Goal: Task Accomplishment & Management: Manage account settings

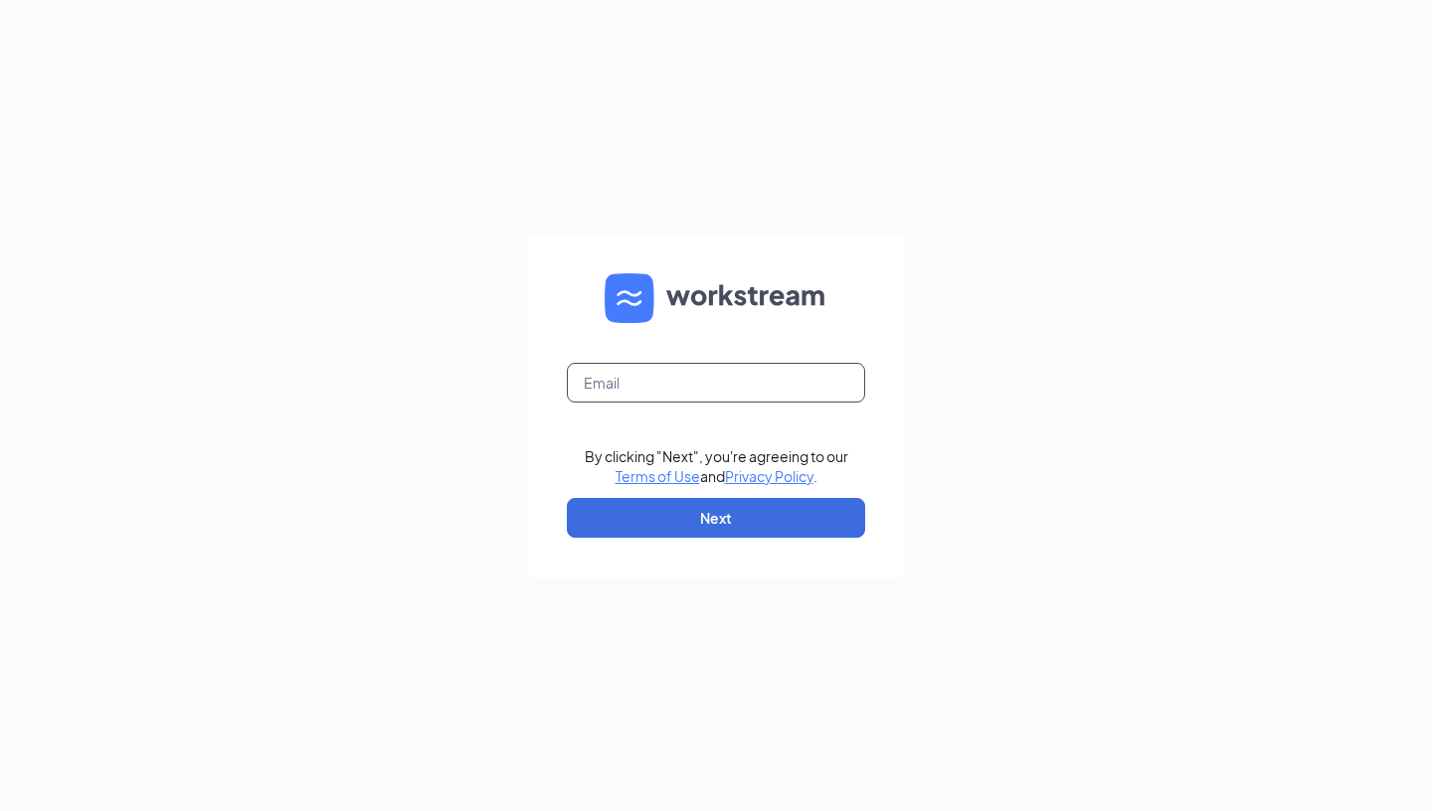
click at [749, 376] on input "text" at bounding box center [716, 383] width 298 height 40
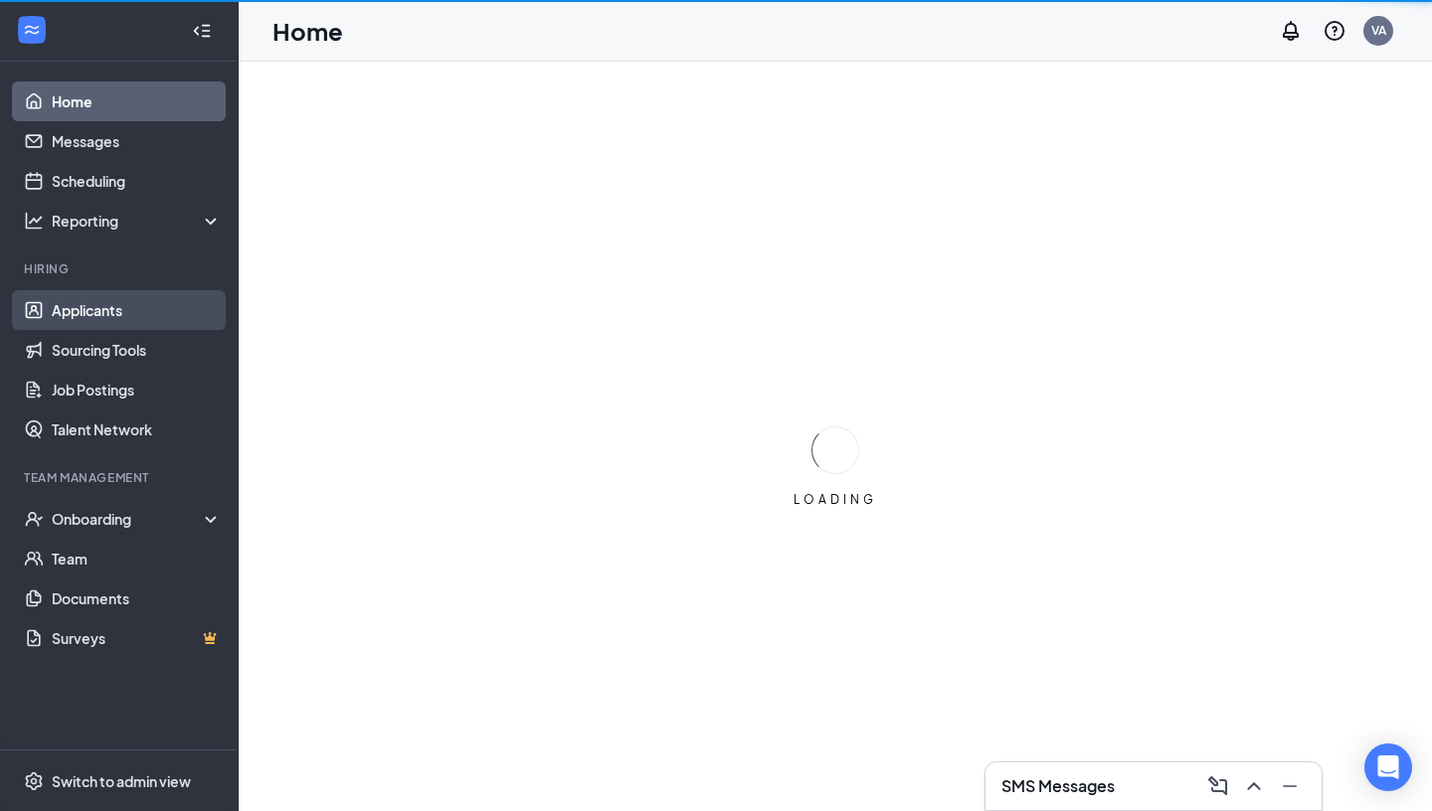
click at [133, 304] on link "Applicants" at bounding box center [137, 310] width 170 height 40
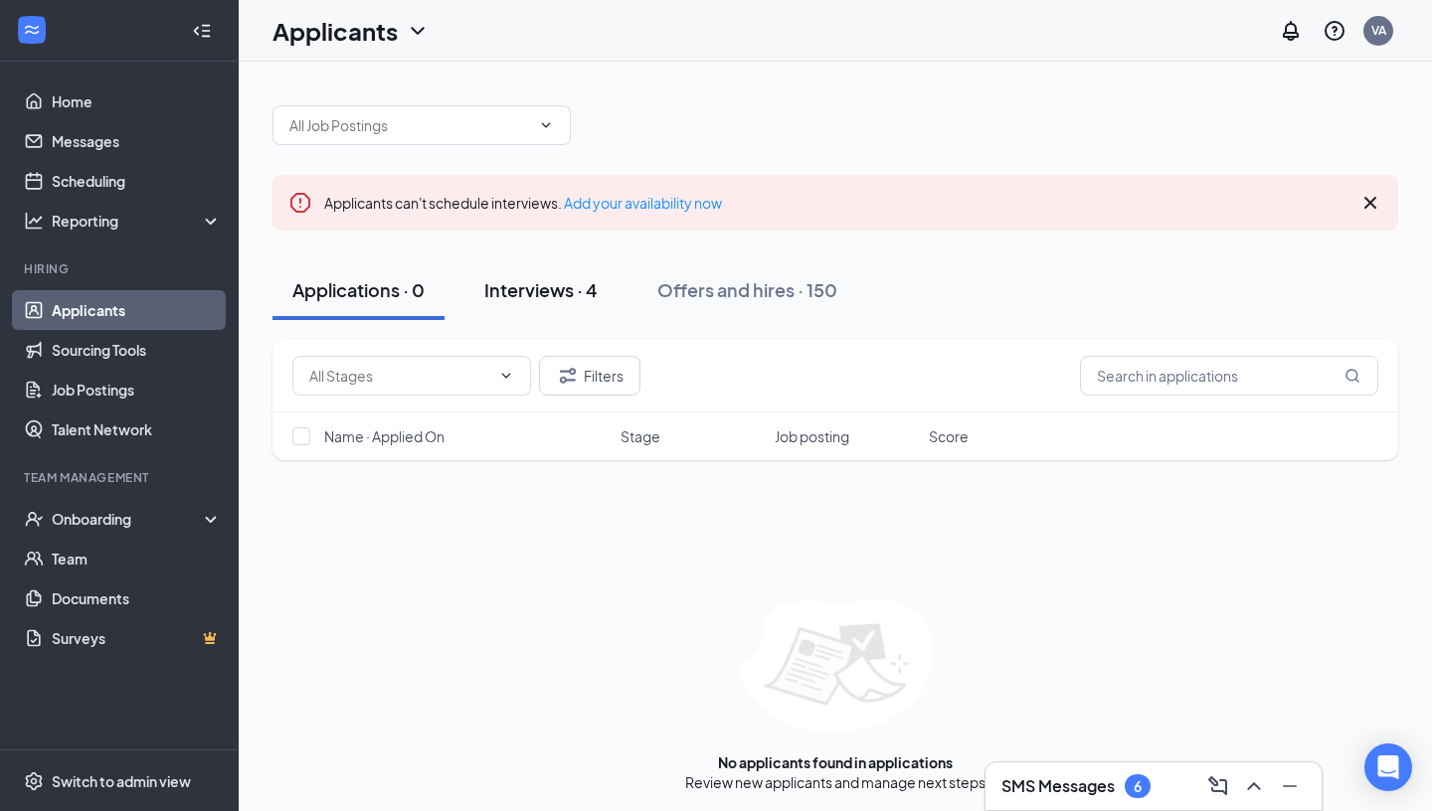
click at [579, 299] on div "Interviews · 4" at bounding box center [540, 289] width 113 height 25
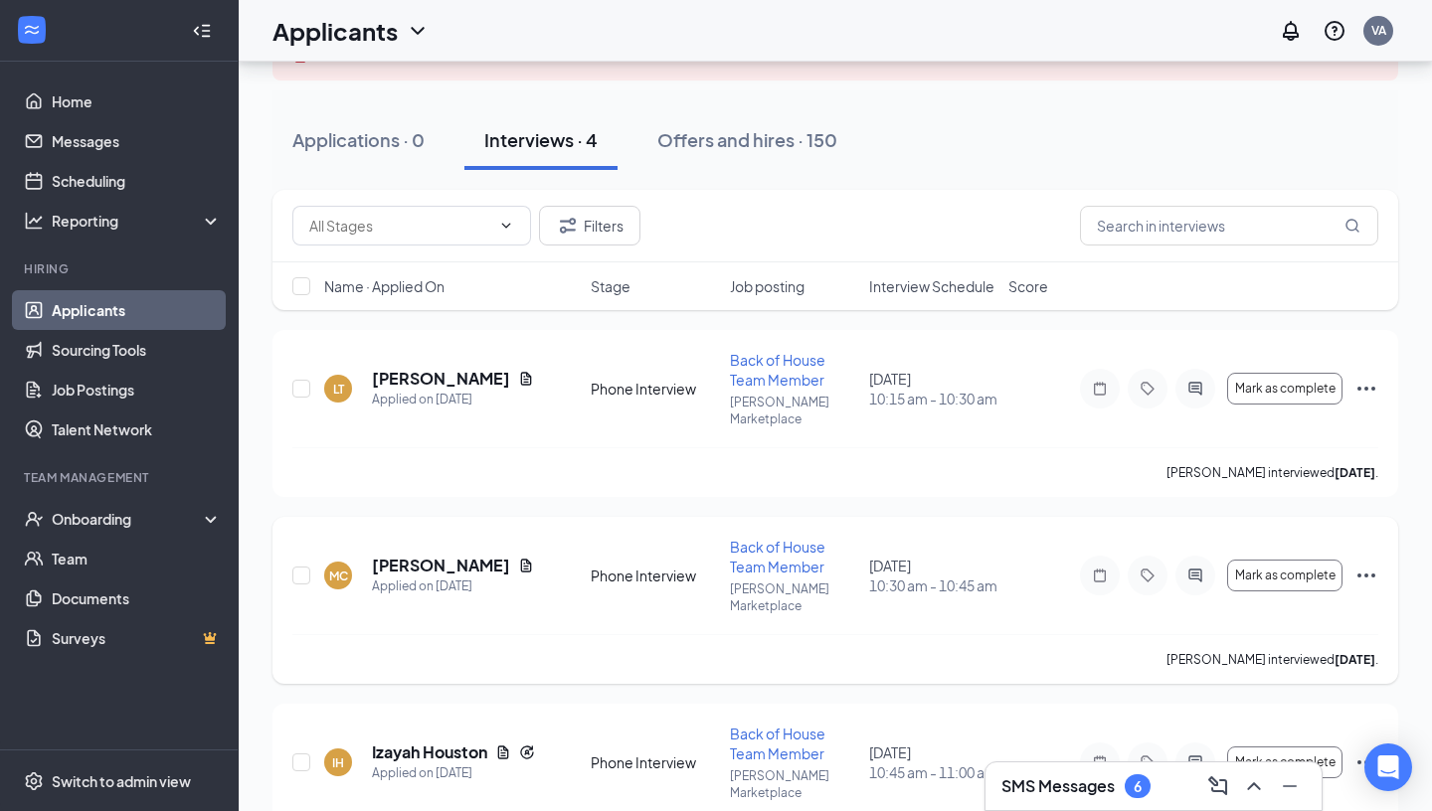
scroll to position [130, 0]
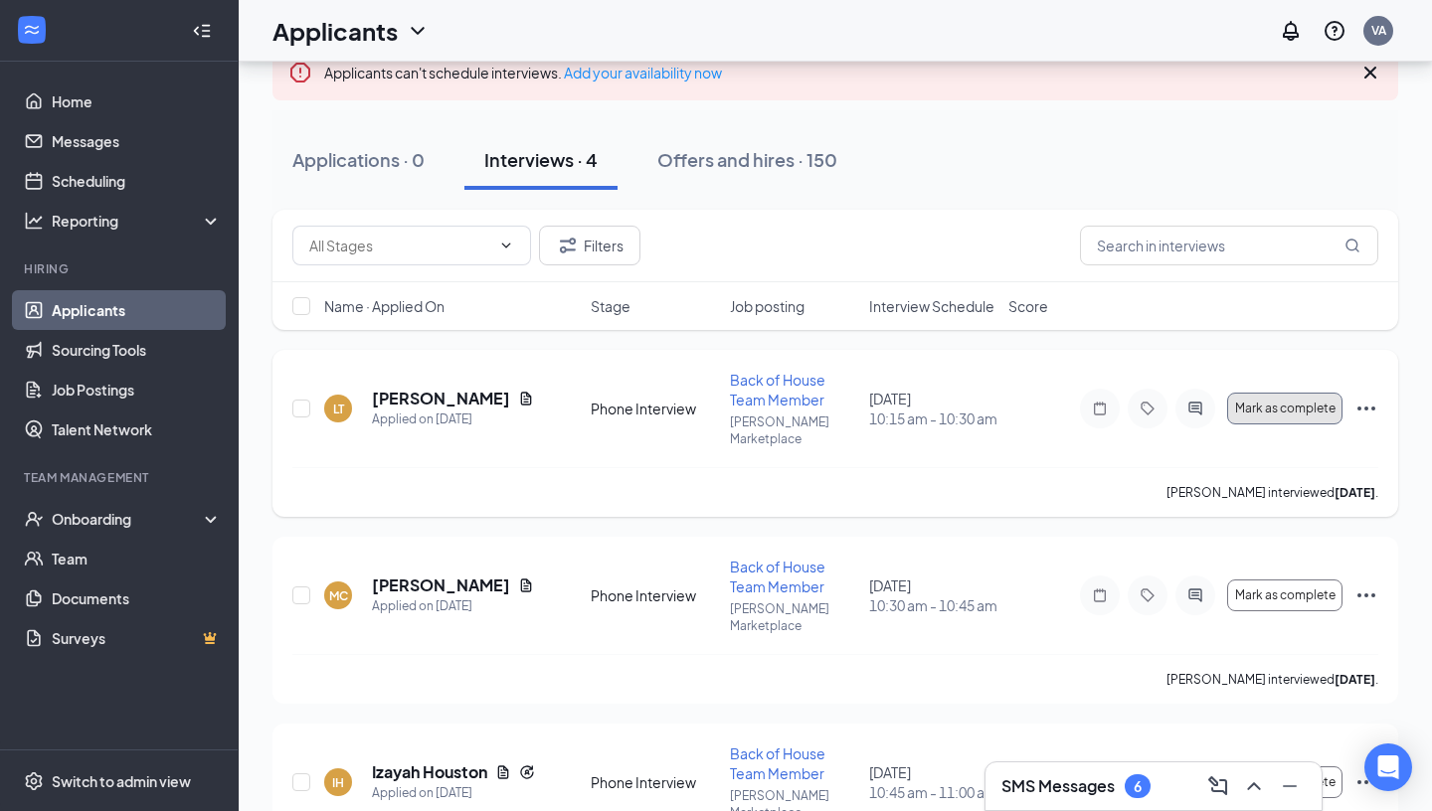
click at [1316, 412] on button "Mark as complete" at bounding box center [1284, 409] width 115 height 32
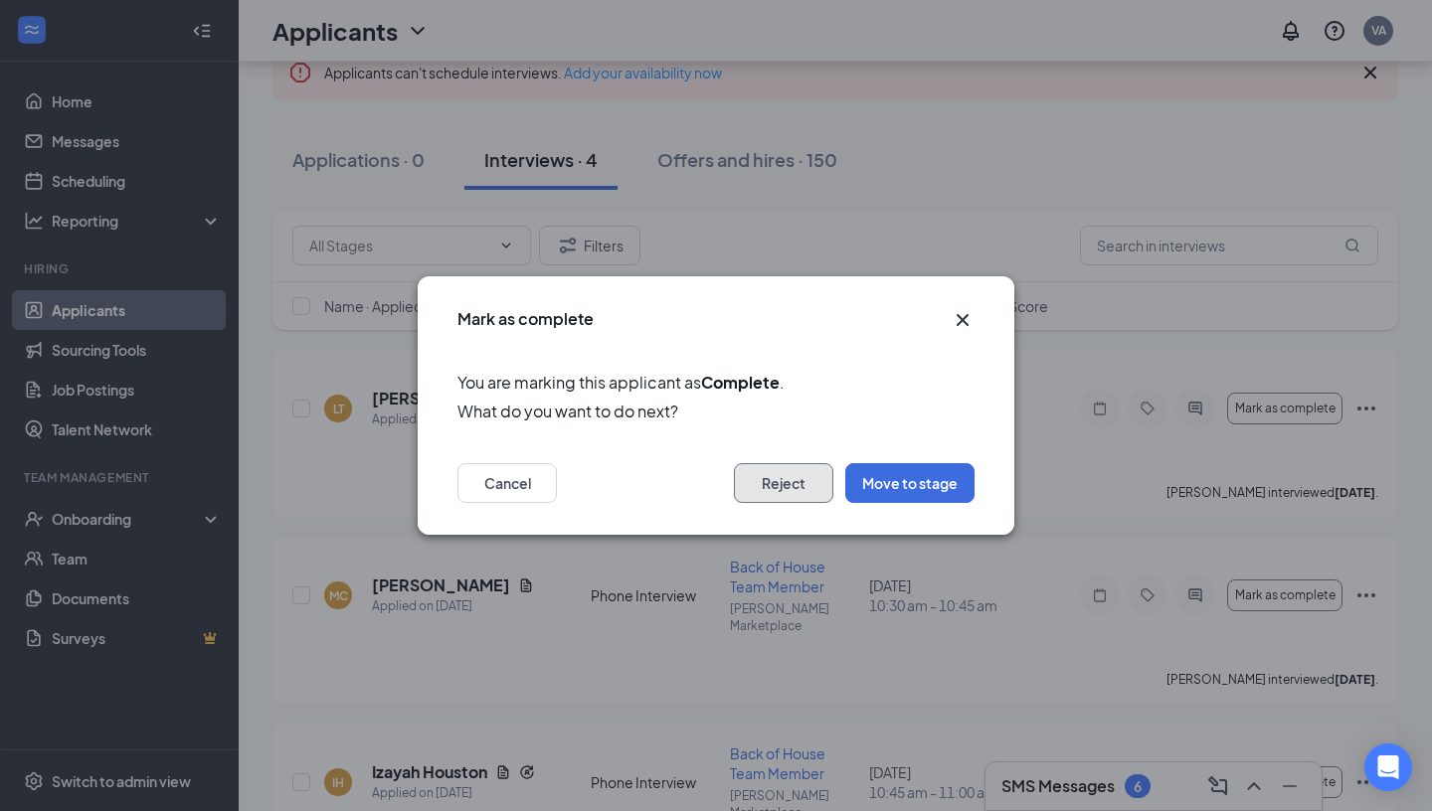
click at [796, 470] on button "Reject" at bounding box center [783, 483] width 99 height 40
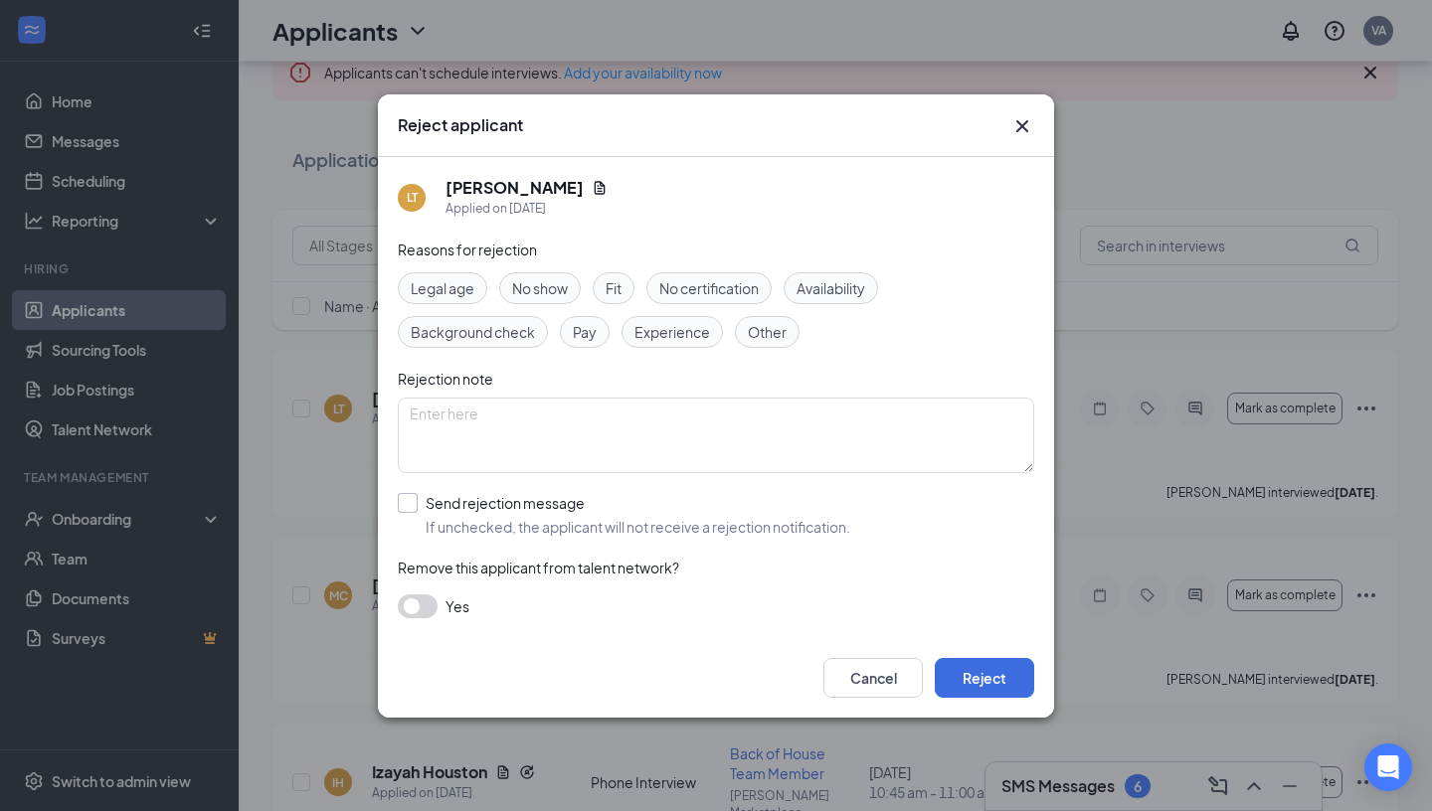
click at [435, 505] on input "Send rejection message If unchecked, the applicant will not receive a rejection…" at bounding box center [624, 515] width 452 height 44
checkbox input "true"
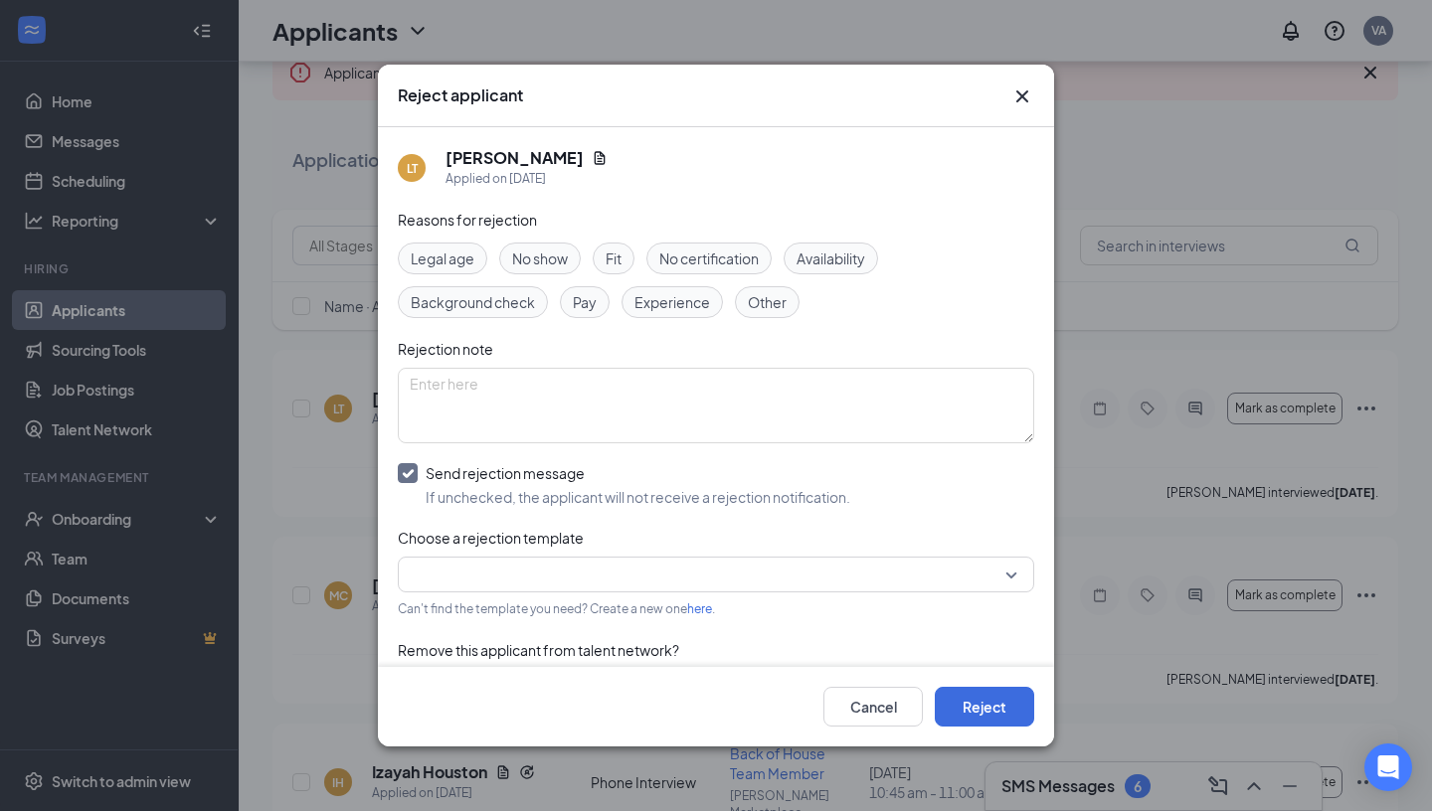
click at [493, 580] on input "search" at bounding box center [709, 575] width 598 height 34
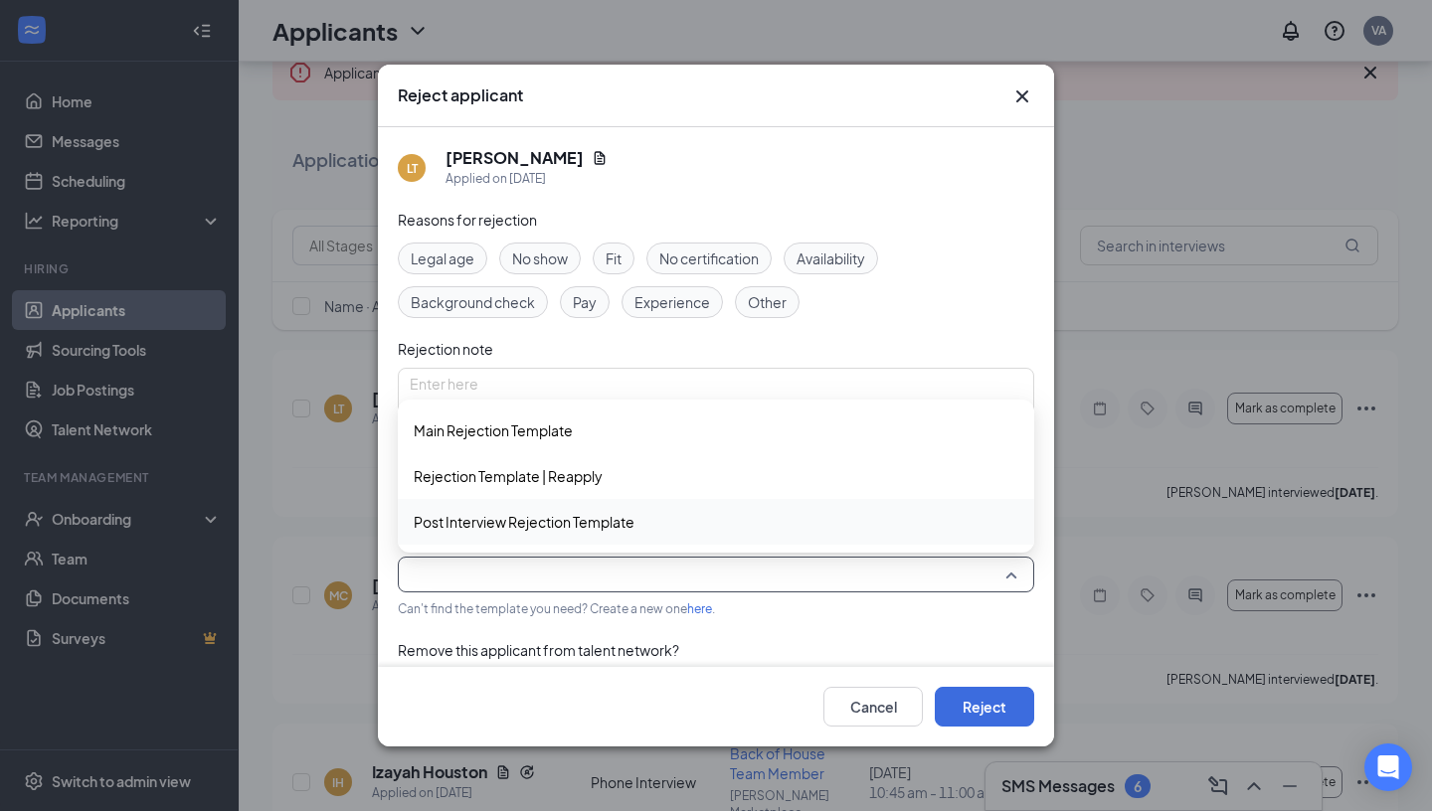
click at [565, 527] on span "Post Interview Rejection Template" at bounding box center [524, 522] width 221 height 22
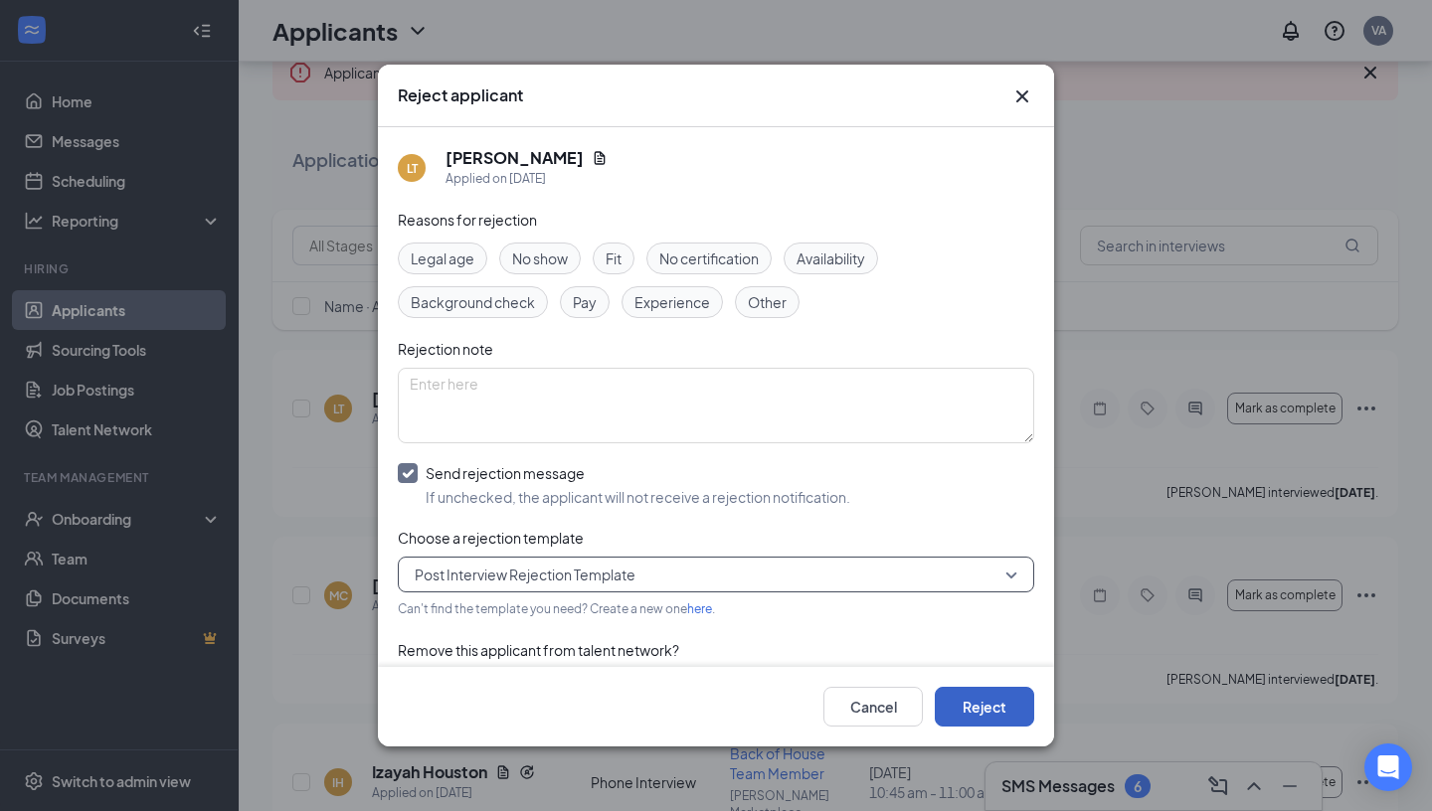
click at [988, 725] on button "Reject" at bounding box center [983, 707] width 99 height 40
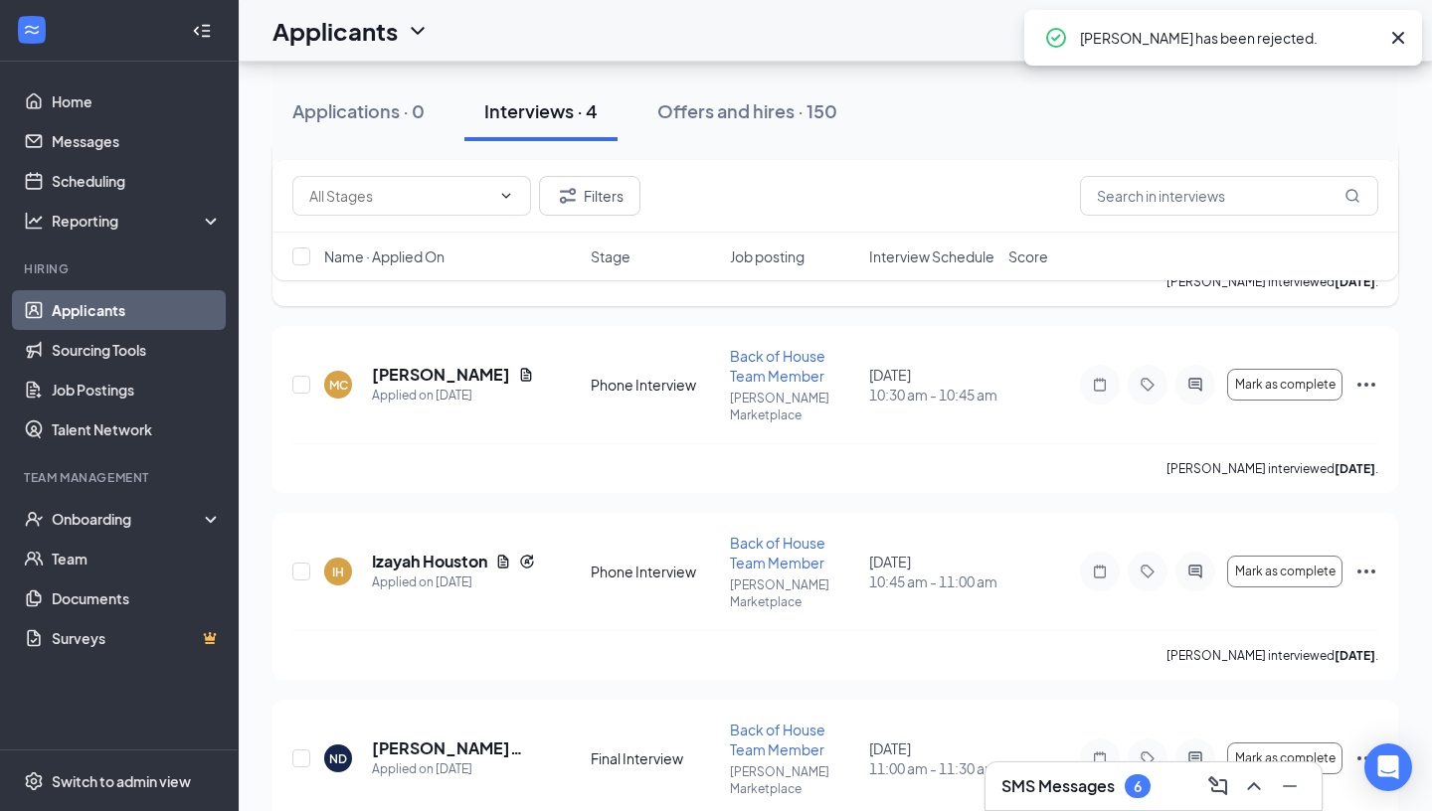
scroll to position [342, 0]
click at [1316, 564] on span "Mark as complete" at bounding box center [1285, 571] width 100 height 14
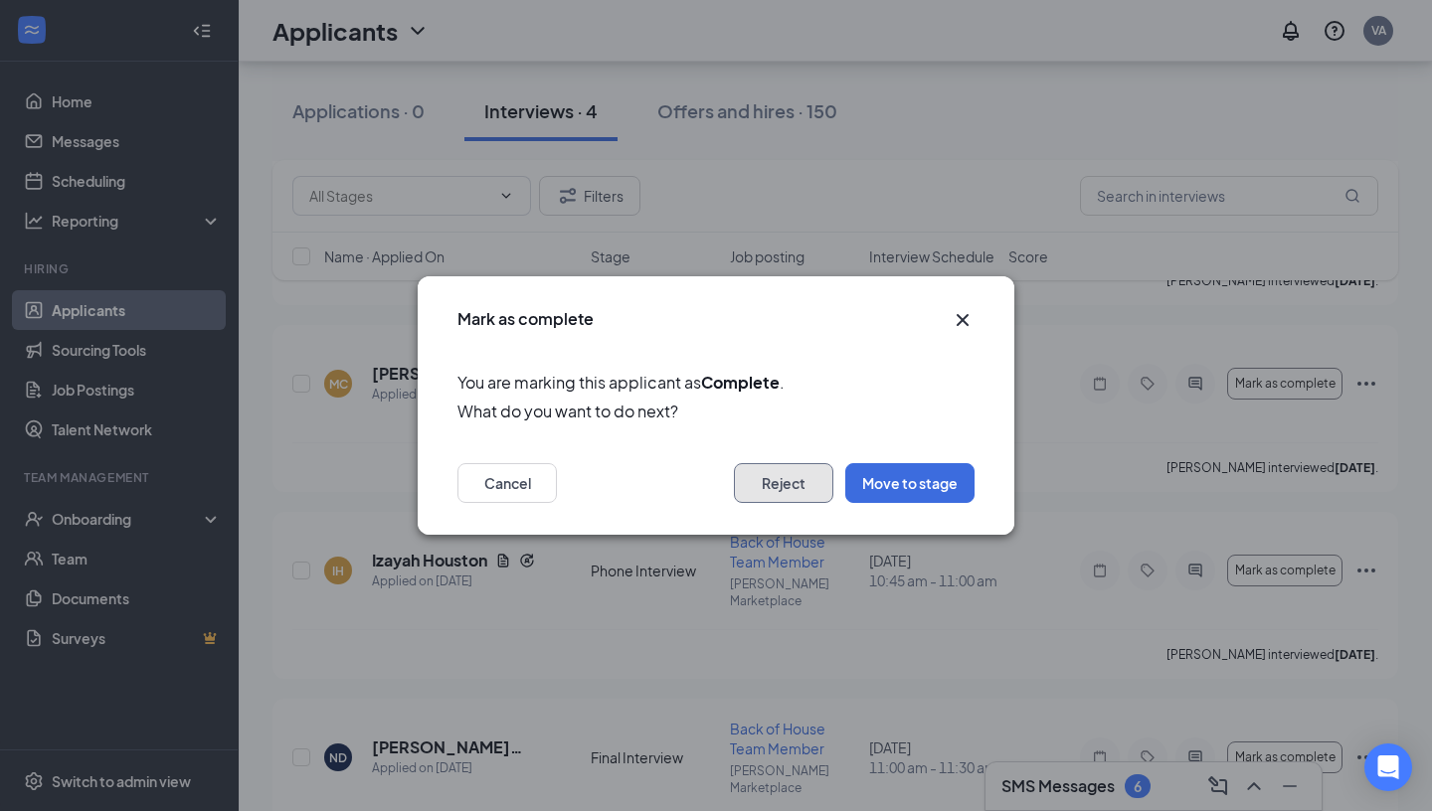
click at [783, 467] on button "Reject" at bounding box center [783, 483] width 99 height 40
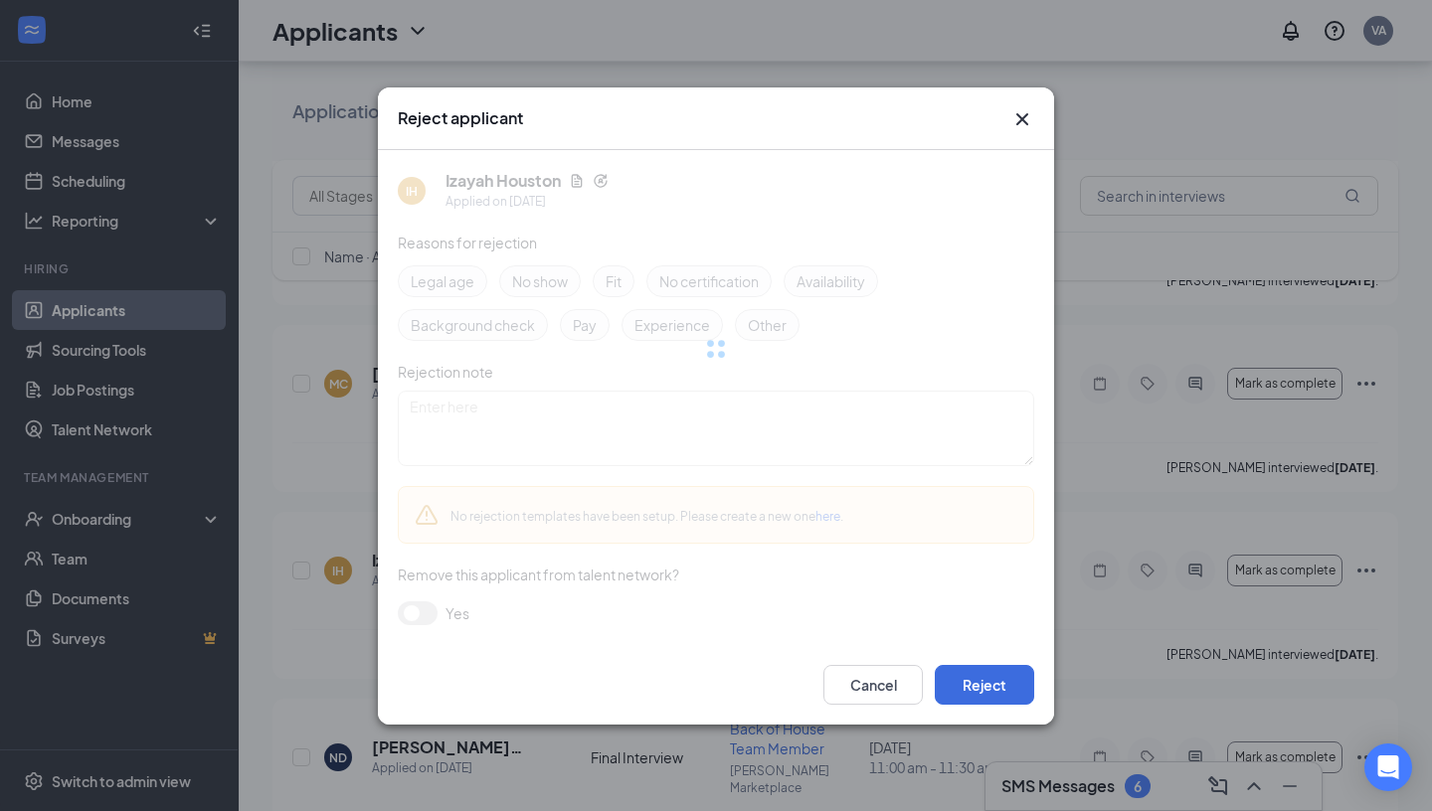
scroll to position [183, 0]
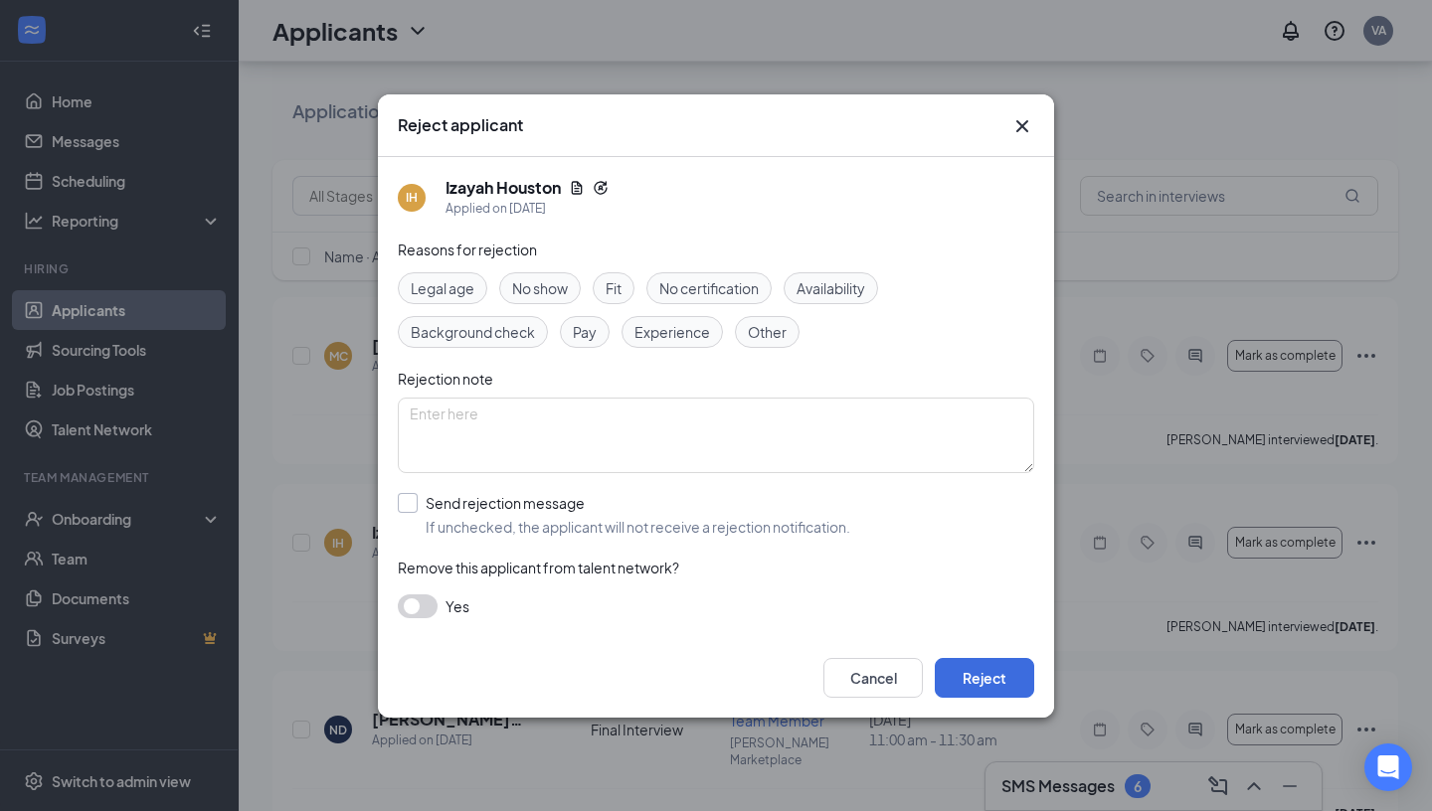
click at [411, 510] on input "Send rejection message If unchecked, the applicant will not receive a rejection…" at bounding box center [624, 515] width 452 height 44
checkbox input "true"
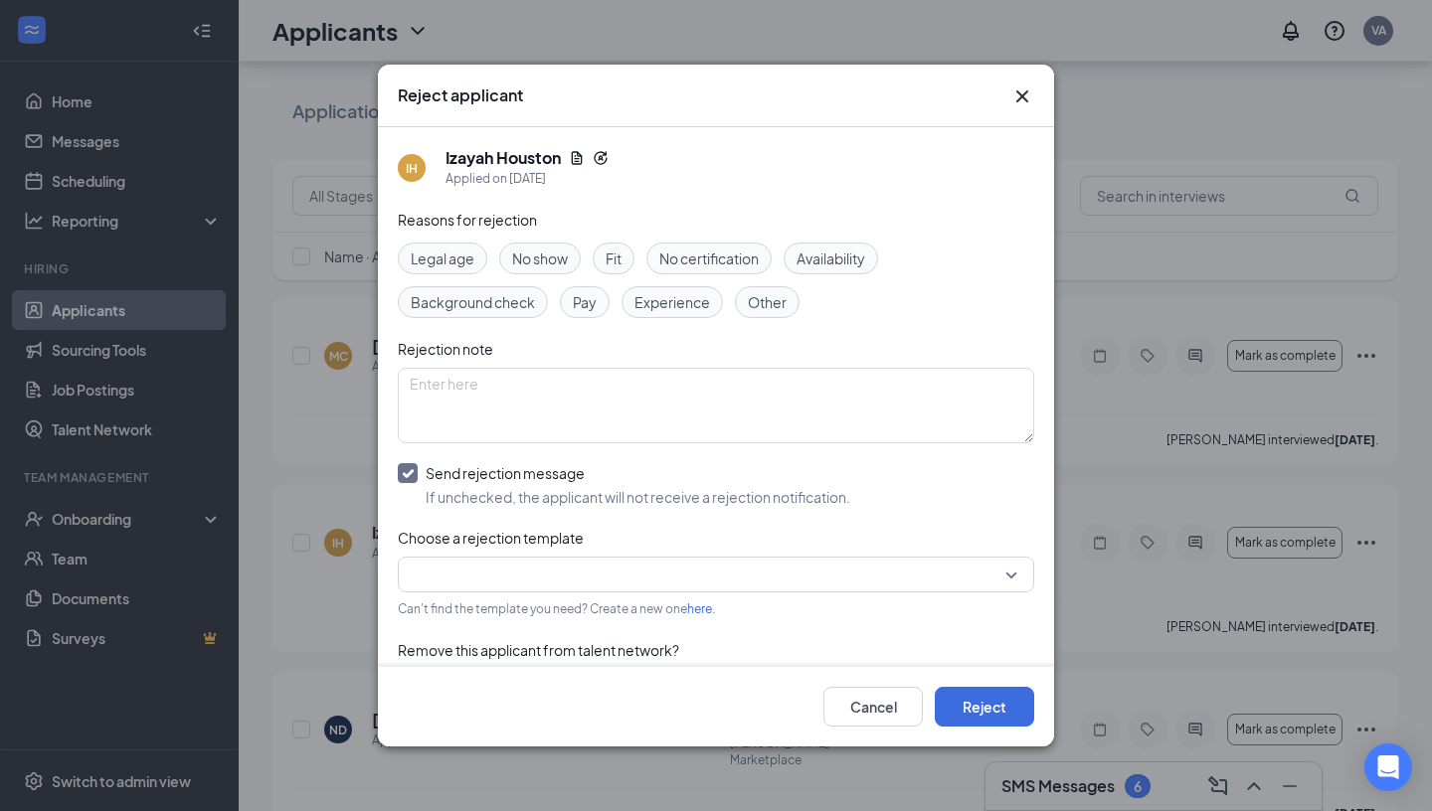
scroll to position [53, 0]
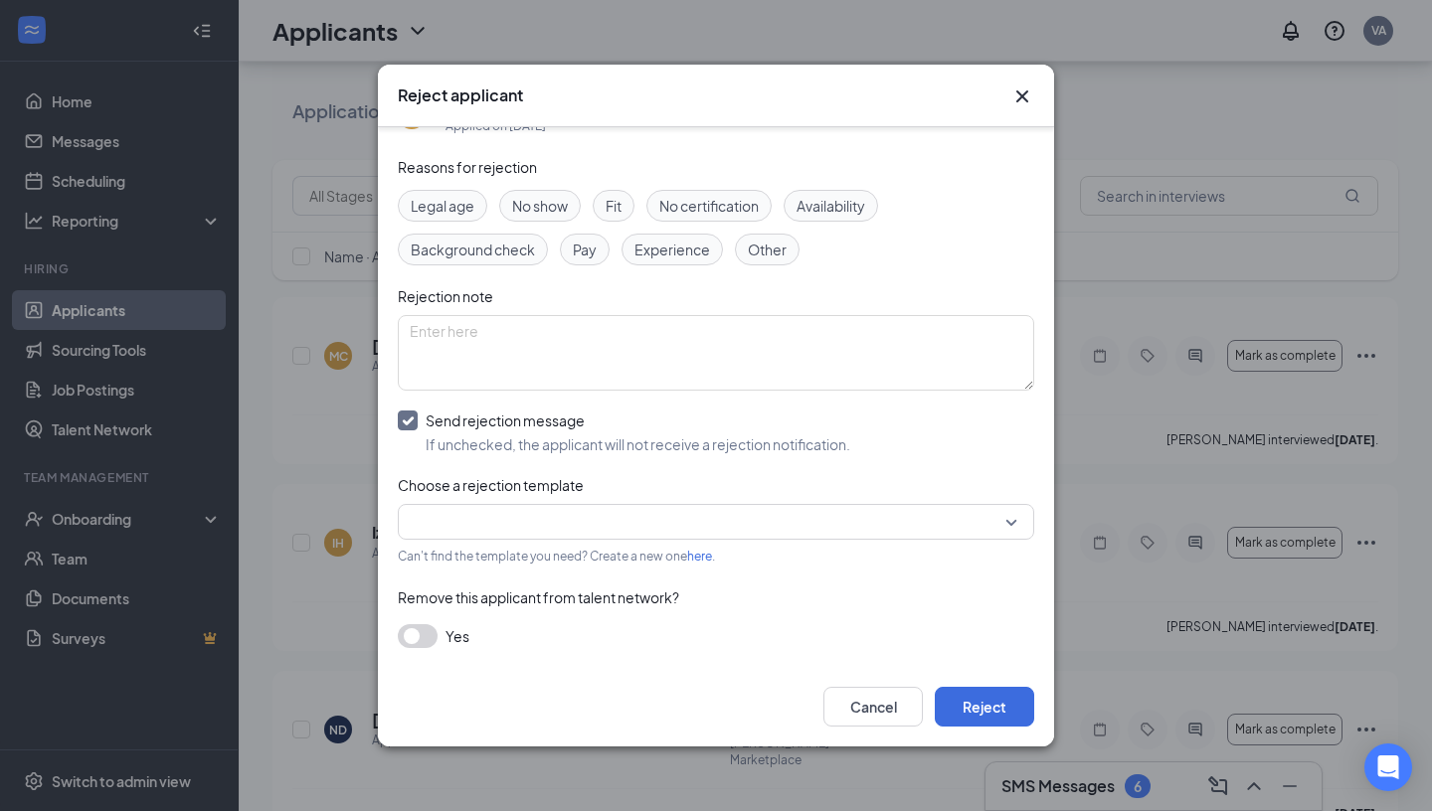
click at [520, 523] on input "search" at bounding box center [709, 522] width 598 height 34
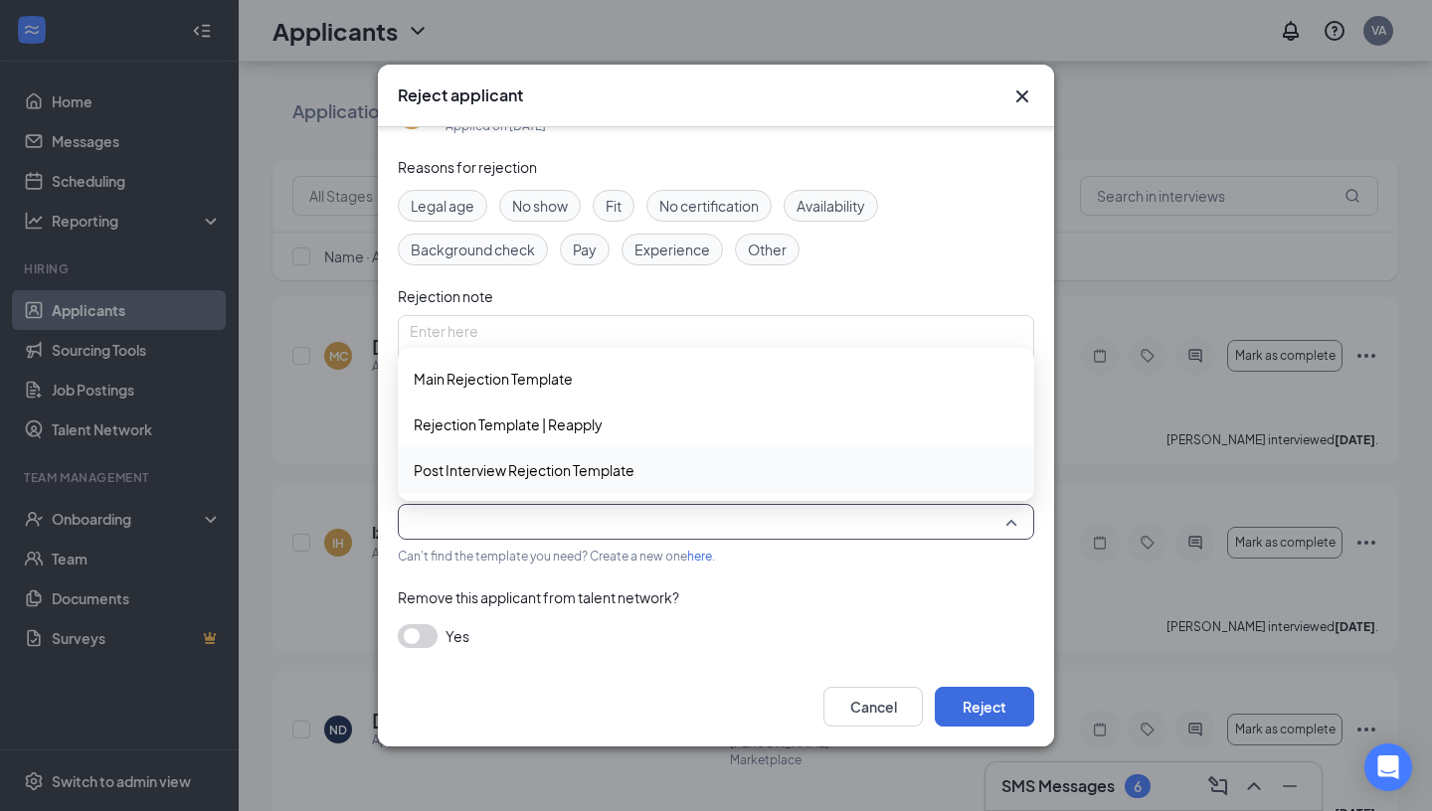
click at [843, 478] on span "Post Interview Rejection Template" at bounding box center [716, 470] width 604 height 22
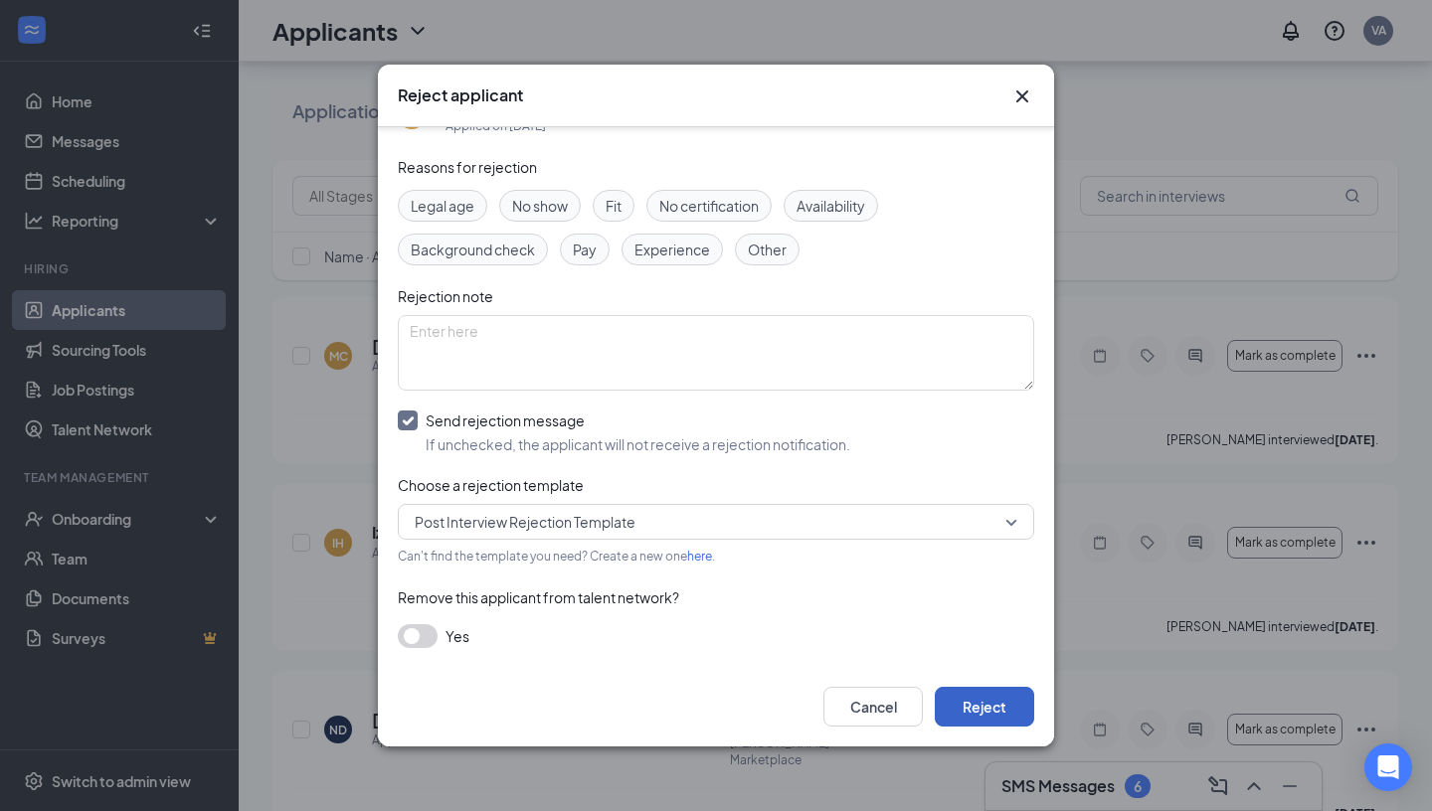
click at [977, 710] on button "Reject" at bounding box center [983, 707] width 99 height 40
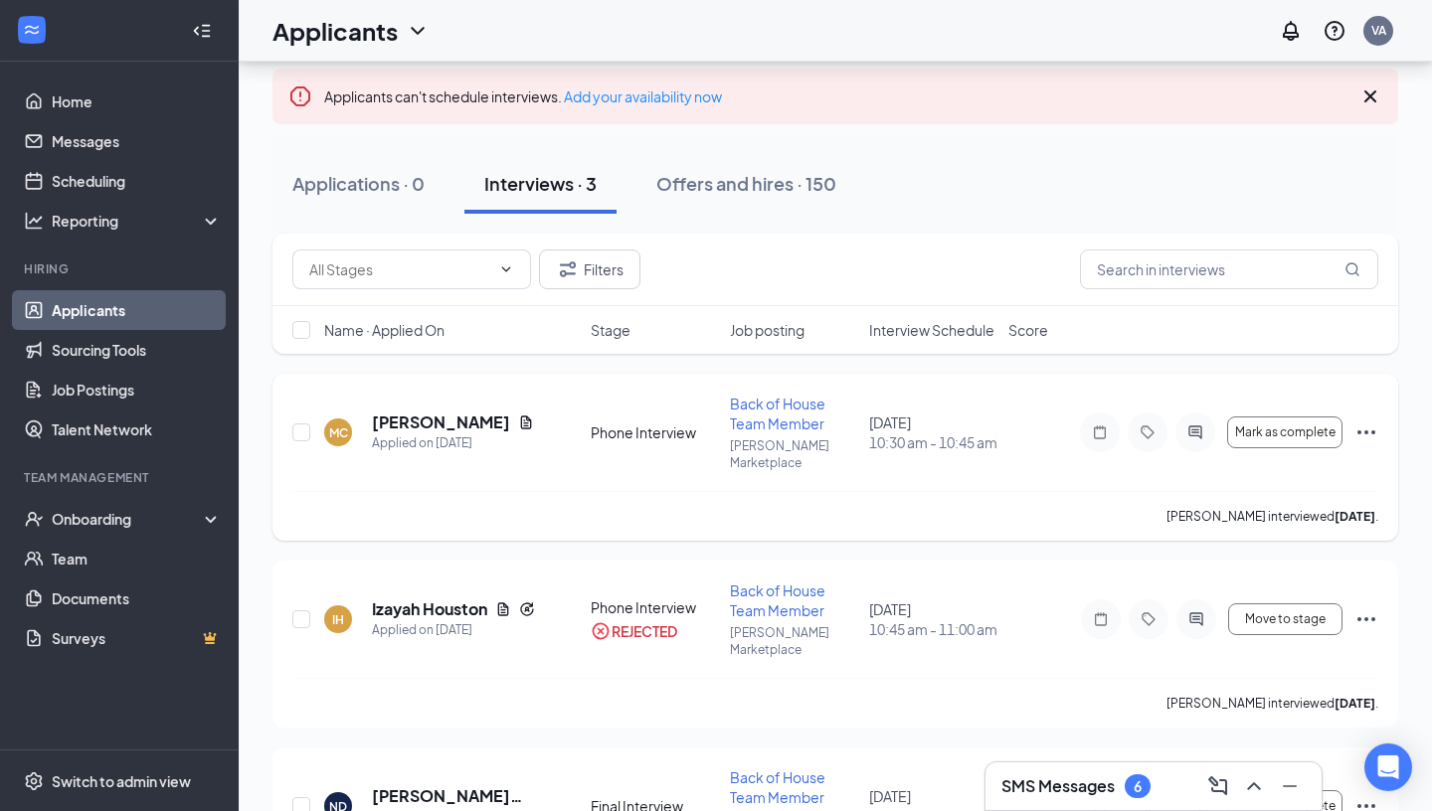
scroll to position [125, 0]
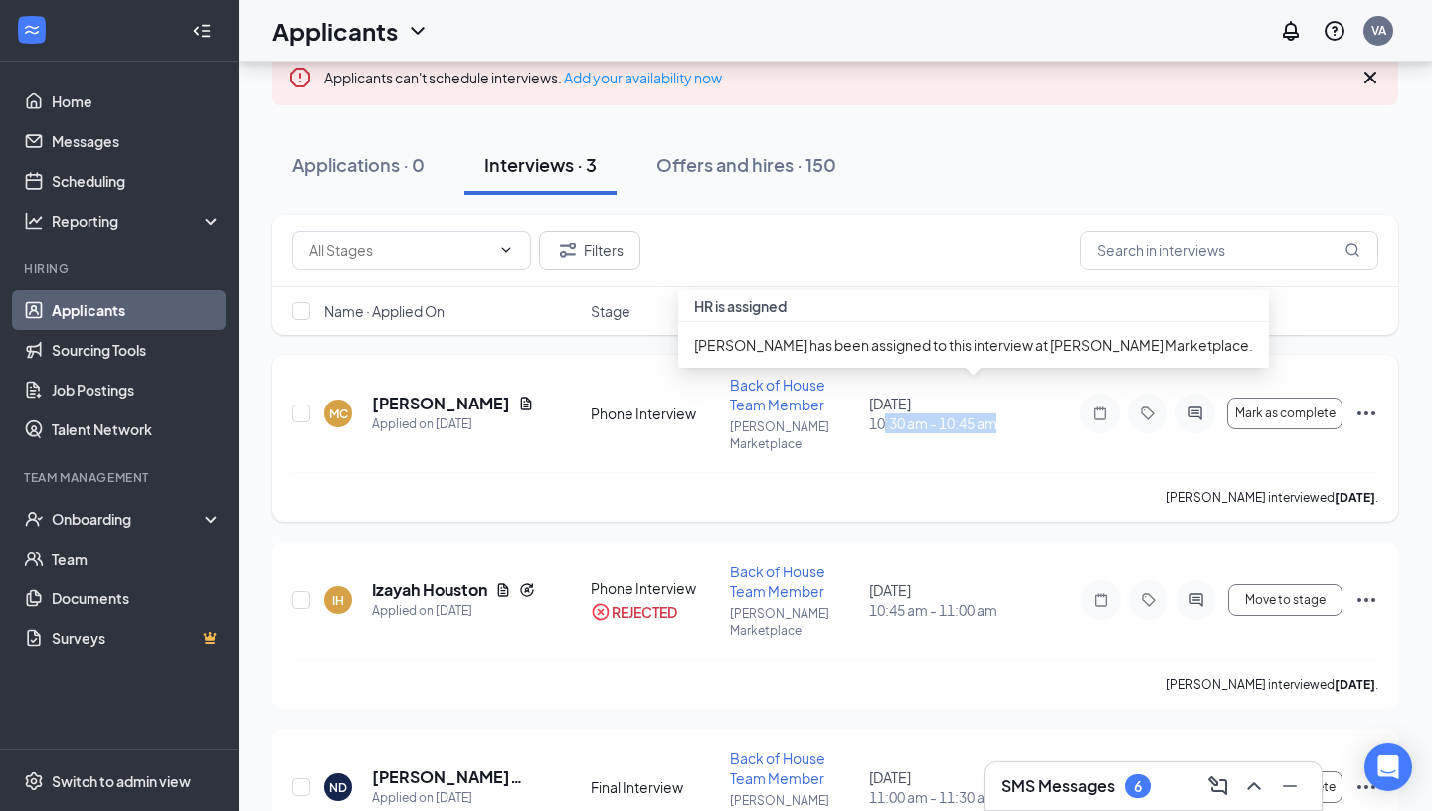
drag, startPoint x: 885, startPoint y: 422, endPoint x: 1022, endPoint y: 422, distance: 137.2
click at [996, 422] on div "[DATE] 10:30 am - 10:45 am" at bounding box center [932, 414] width 127 height 40
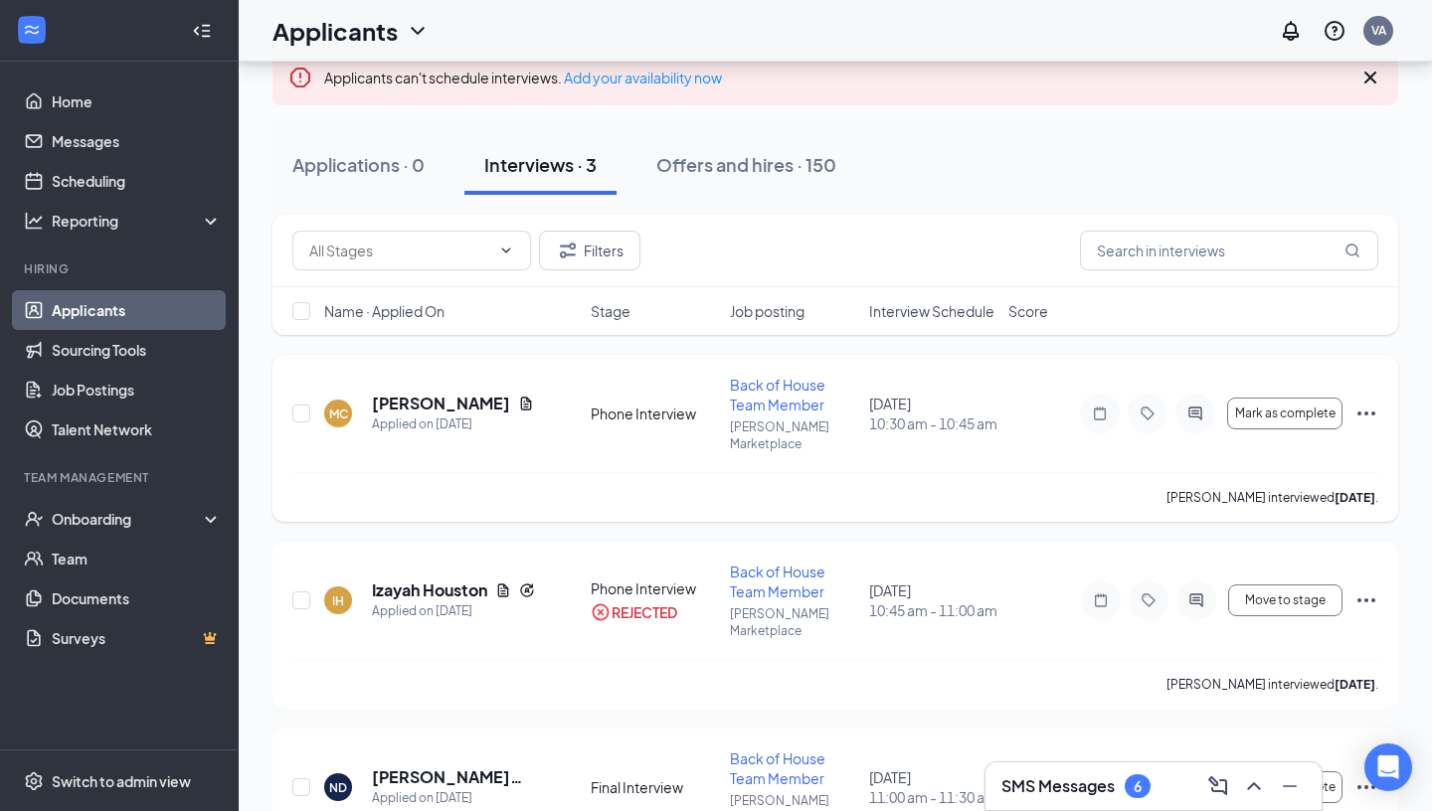
click at [1022, 422] on div "MC [PERSON_NAME] Applied on [DATE] Phone Interview Back of House Team Member [P…" at bounding box center [835, 423] width 1086 height 97
click at [1253, 418] on button "Mark as complete" at bounding box center [1284, 414] width 115 height 32
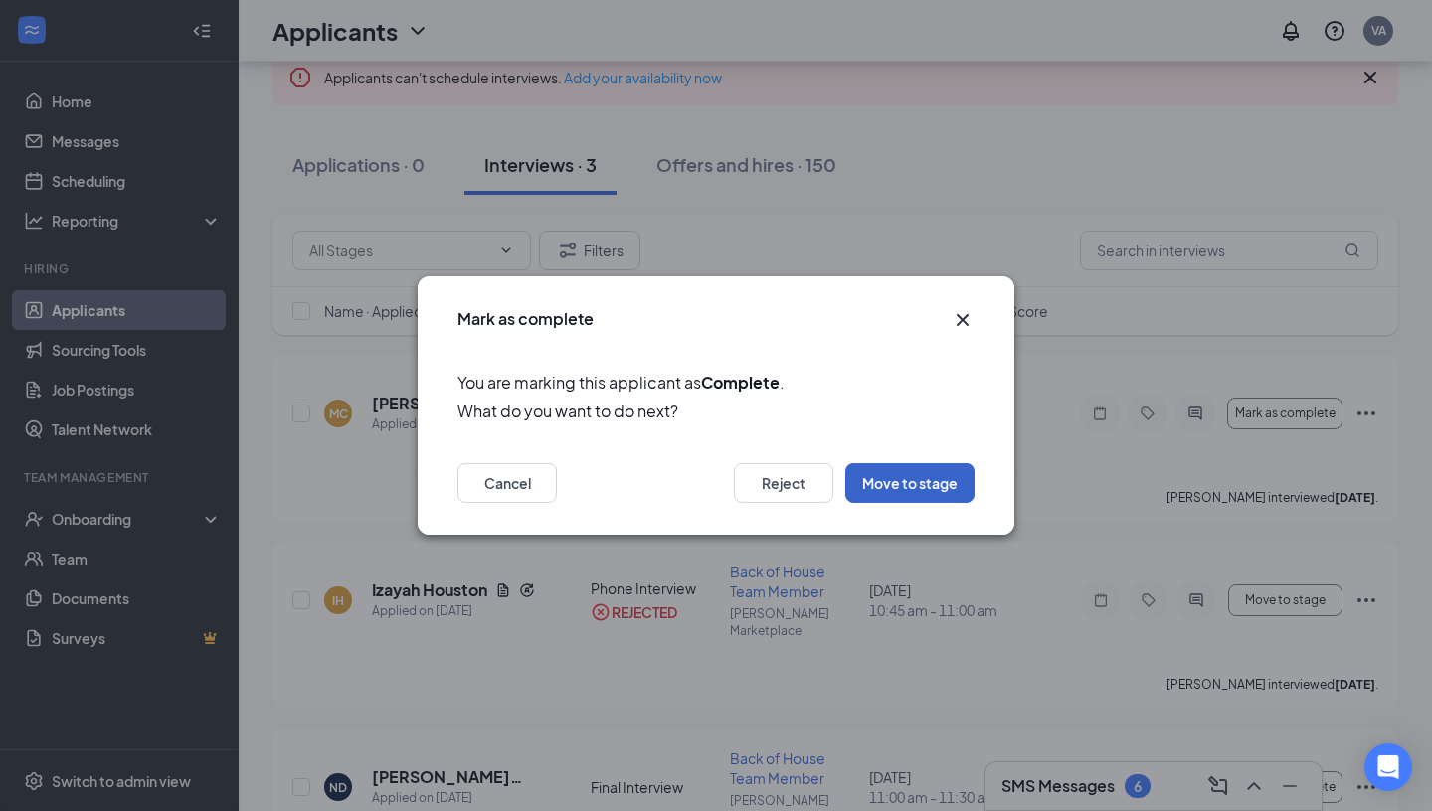
click at [898, 473] on button "Move to stage" at bounding box center [909, 483] width 129 height 40
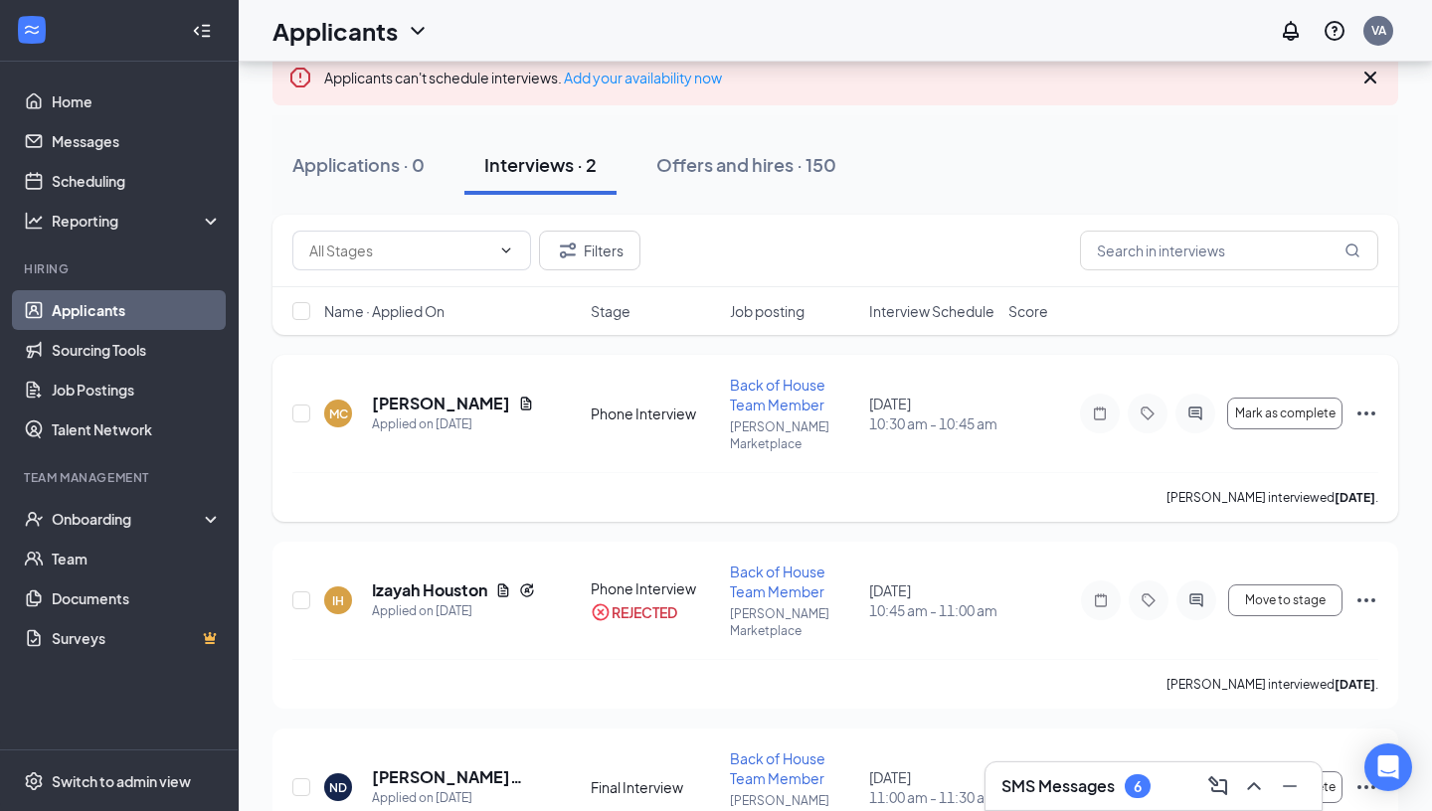
scroll to position [13, 0]
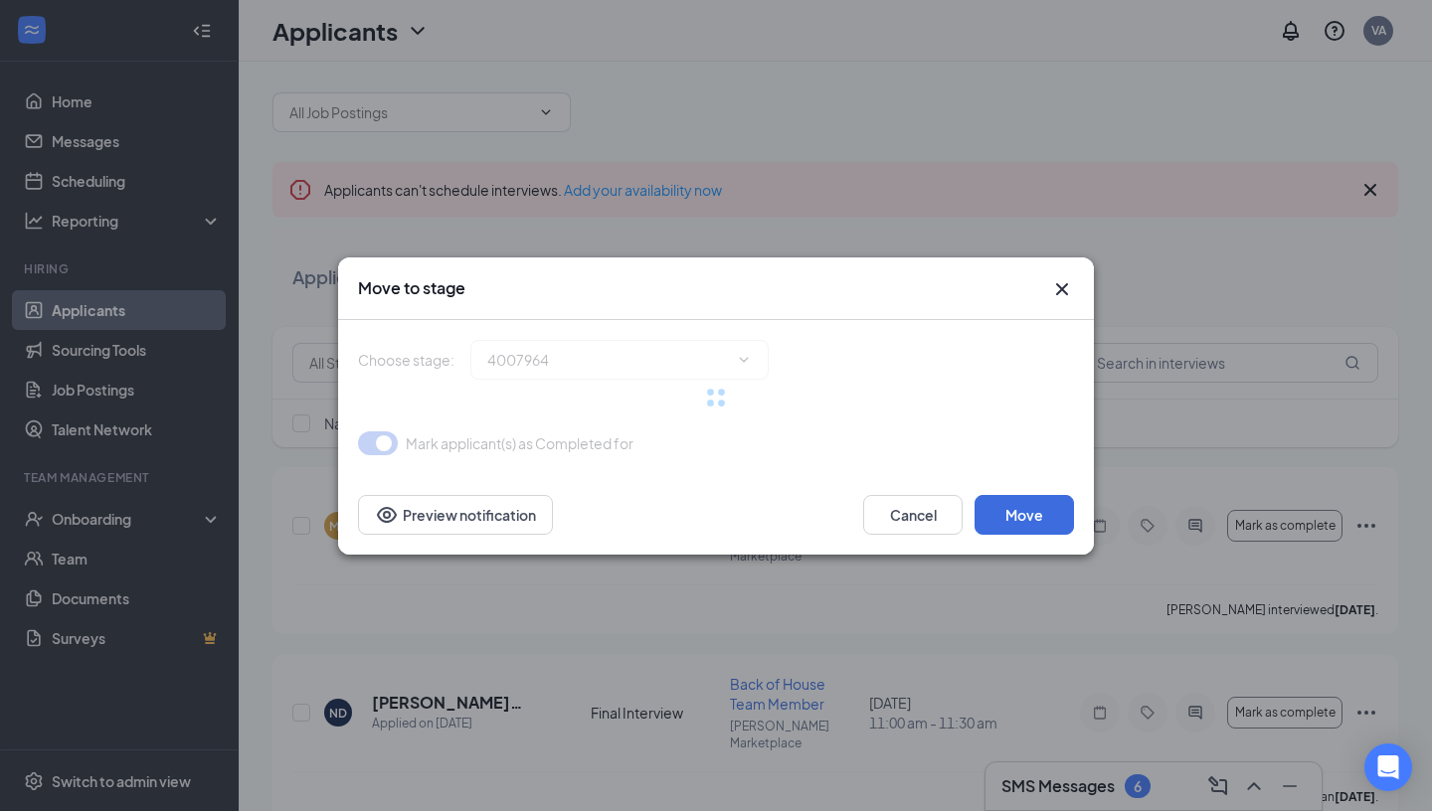
type input "Onsite Interview (next stage)"
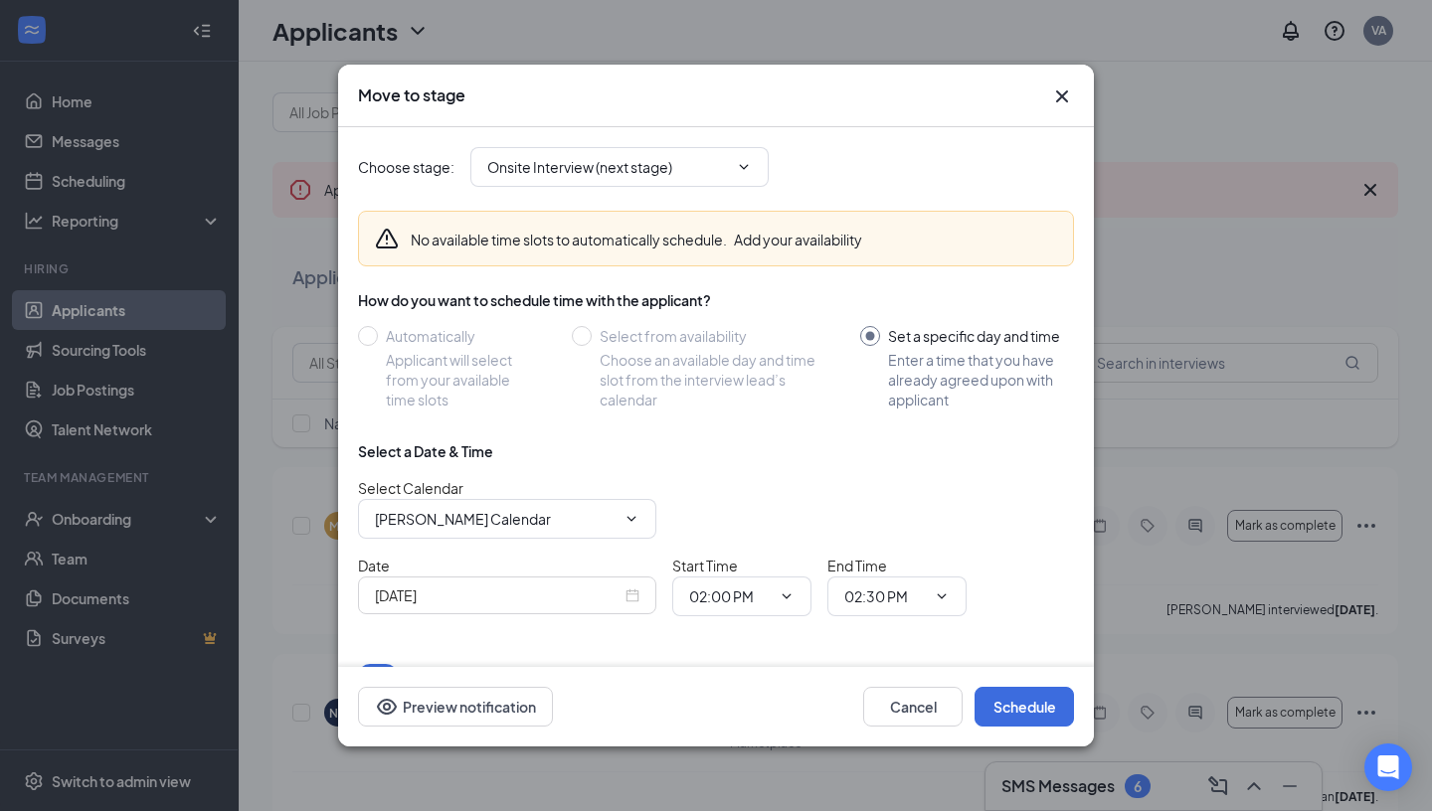
click at [539, 600] on input "[DATE]" at bounding box center [498, 596] width 247 height 22
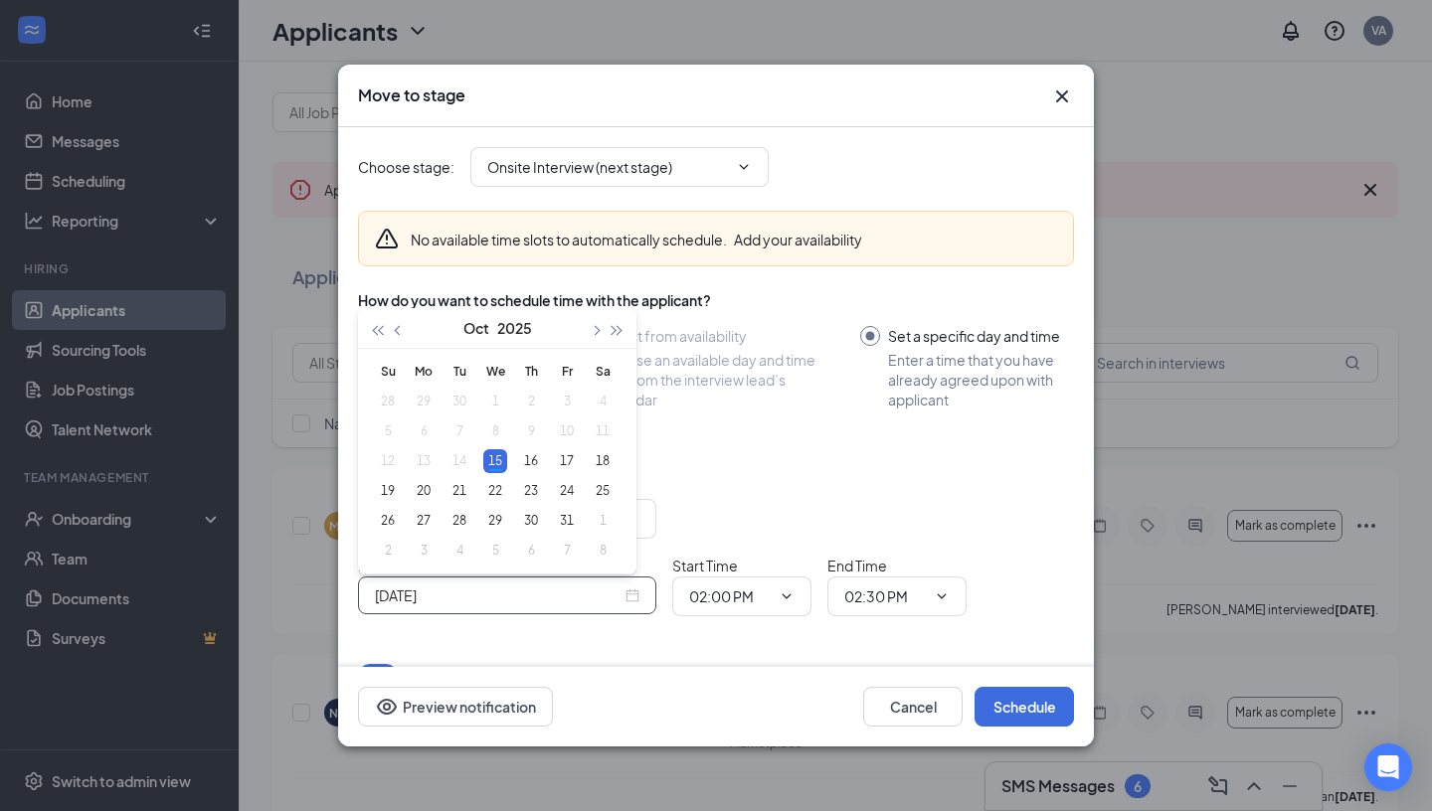
click at [644, 598] on div "[DATE]" at bounding box center [507, 596] width 298 height 38
click at [631, 596] on div "[DATE]" at bounding box center [507, 596] width 264 height 22
type input "[DATE]"
click at [458, 493] on div "21" at bounding box center [459, 491] width 24 height 24
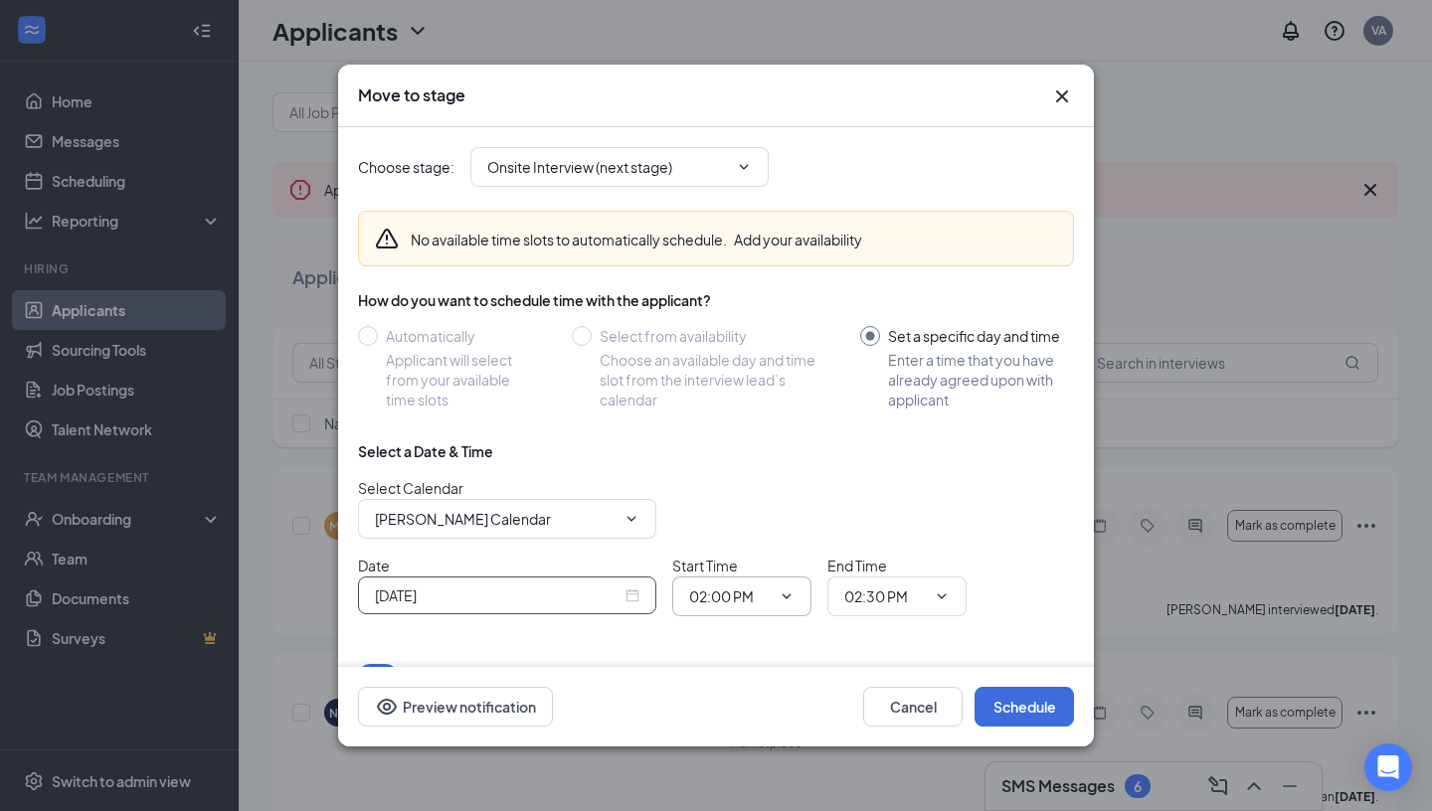
click at [748, 602] on input "02:00 PM" at bounding box center [730, 597] width 82 height 22
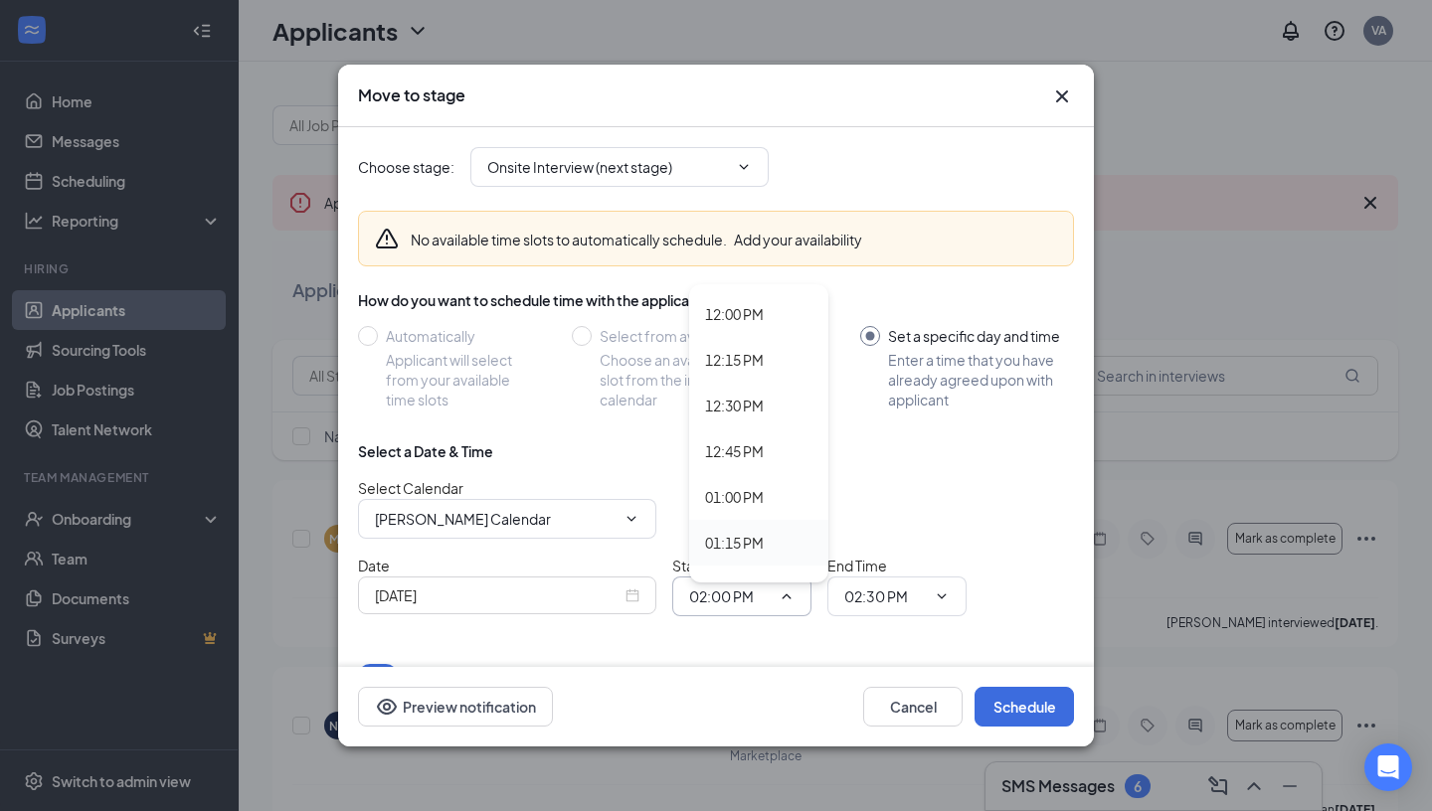
scroll to position [2169, 0]
click at [760, 345] on div "12:00 PM" at bounding box center [758, 333] width 139 height 46
type input "12:00 PM"
click at [868, 606] on input "02:30 PM" at bounding box center [885, 597] width 82 height 22
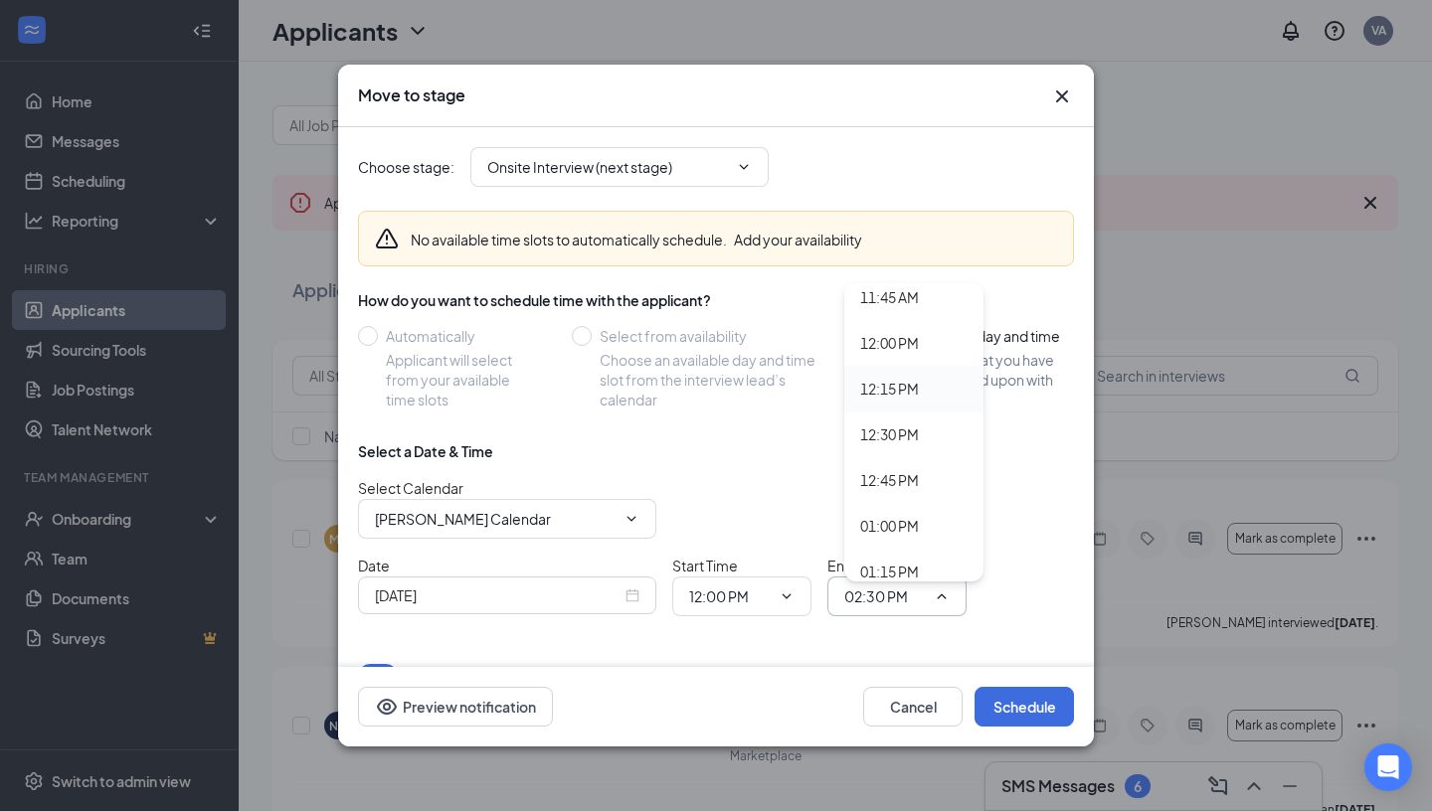
click at [902, 392] on div "12:15 PM" at bounding box center [889, 389] width 59 height 22
type input "12:15 PM"
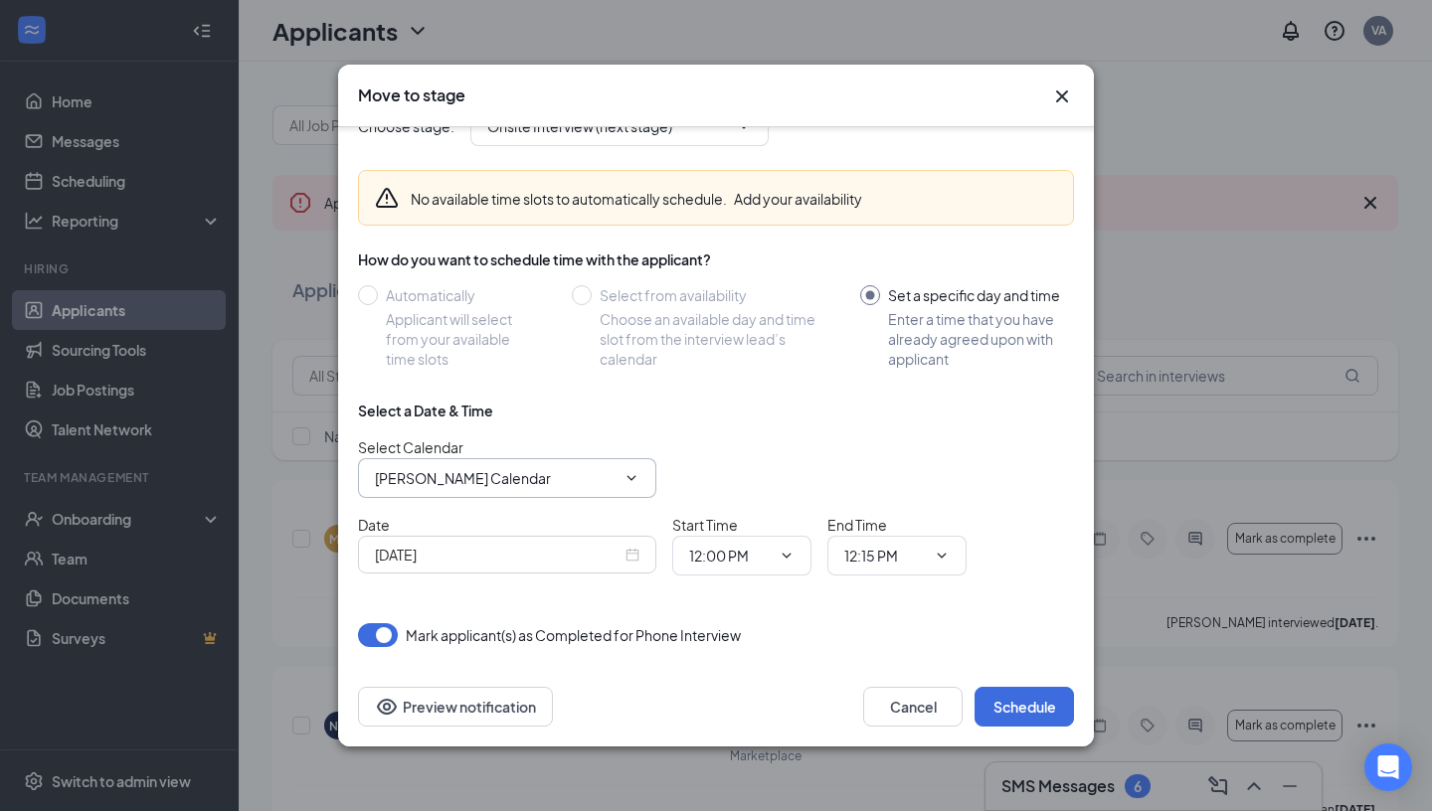
click at [549, 482] on input "[PERSON_NAME] Calendar" at bounding box center [495, 478] width 241 height 22
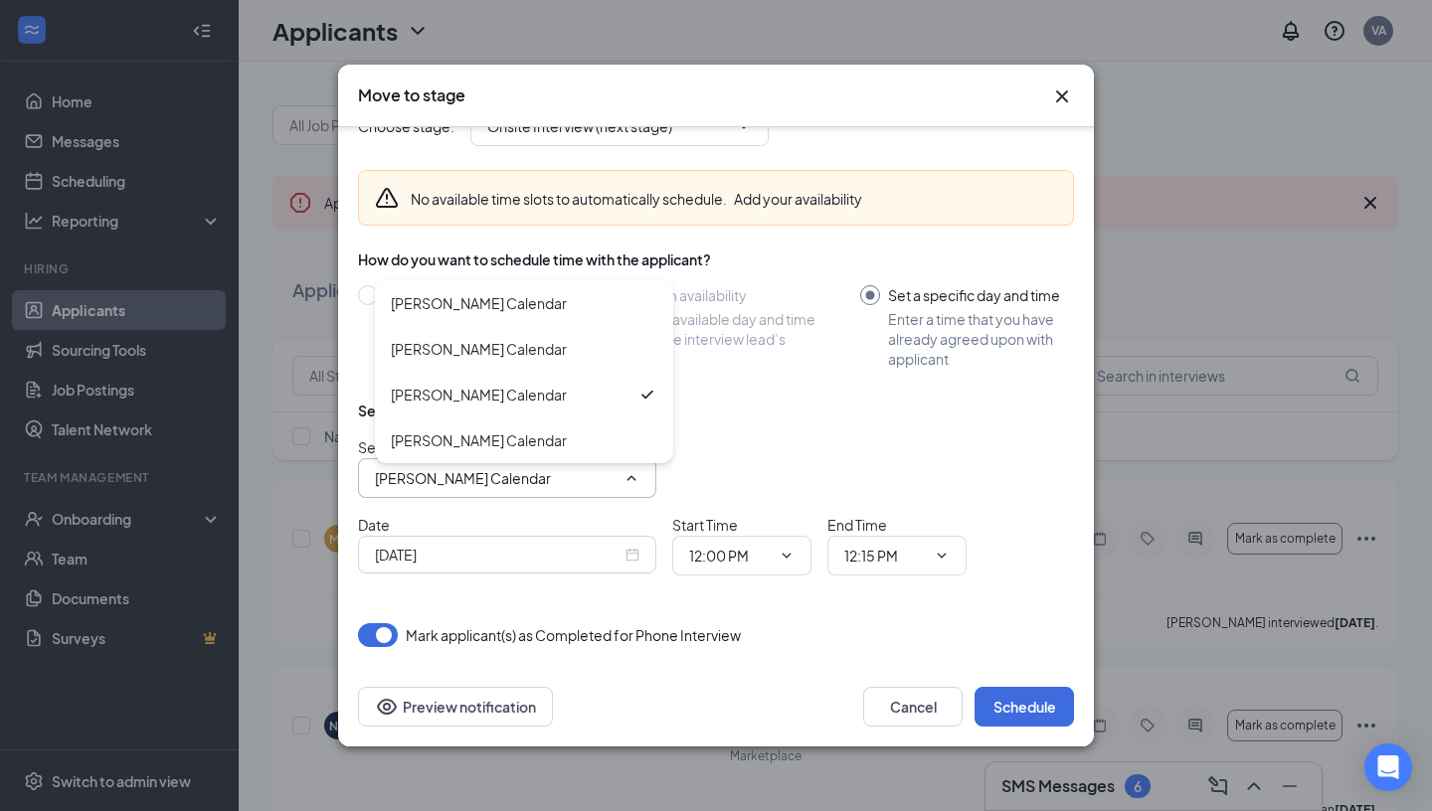
click at [718, 475] on div "Select Calendar [PERSON_NAME] Calendar [PERSON_NAME] Calendar [PERSON_NAME] Cal…" at bounding box center [716, 467] width 716 height 62
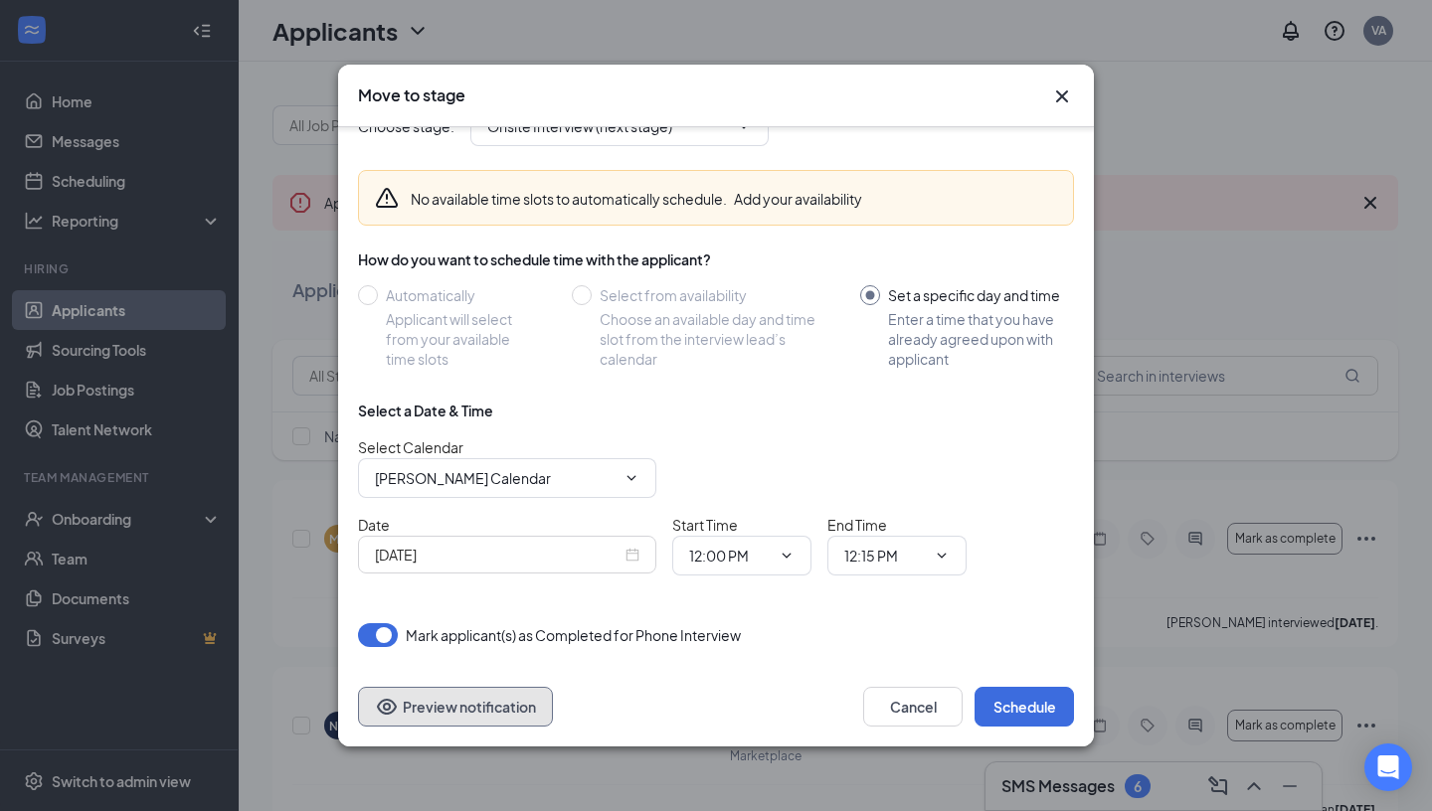
click at [492, 720] on button "Preview notification" at bounding box center [455, 707] width 195 height 40
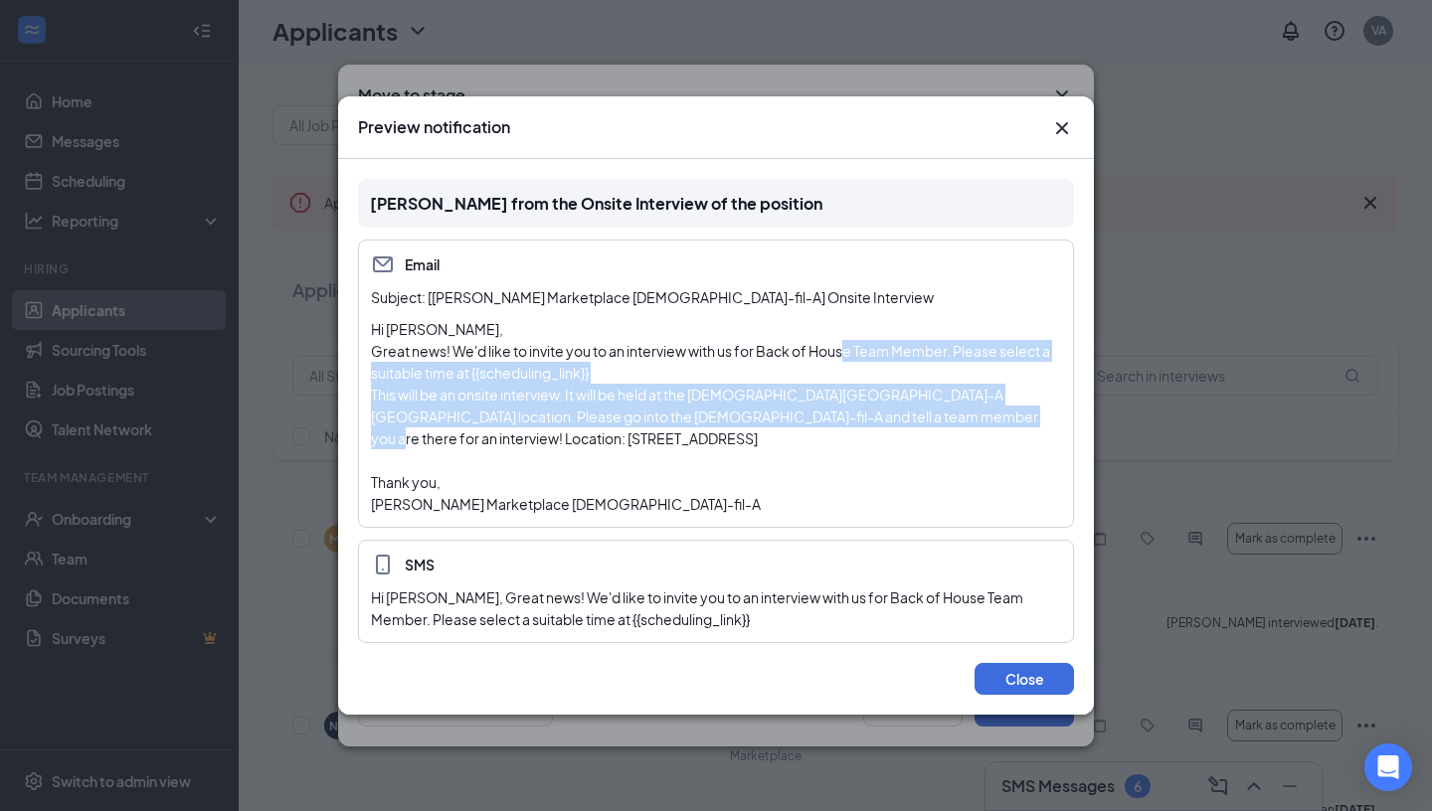
drag, startPoint x: 849, startPoint y: 362, endPoint x: 895, endPoint y: 421, distance: 74.4
click at [895, 421] on div "Hi [PERSON_NAME], Great news! We'd like to invite you to an interview with us f…" at bounding box center [716, 416] width 690 height 197
click at [895, 421] on p "This will be an onsite interview. It will be held at the [DEMOGRAPHIC_DATA][GEO…" at bounding box center [716, 417] width 690 height 66
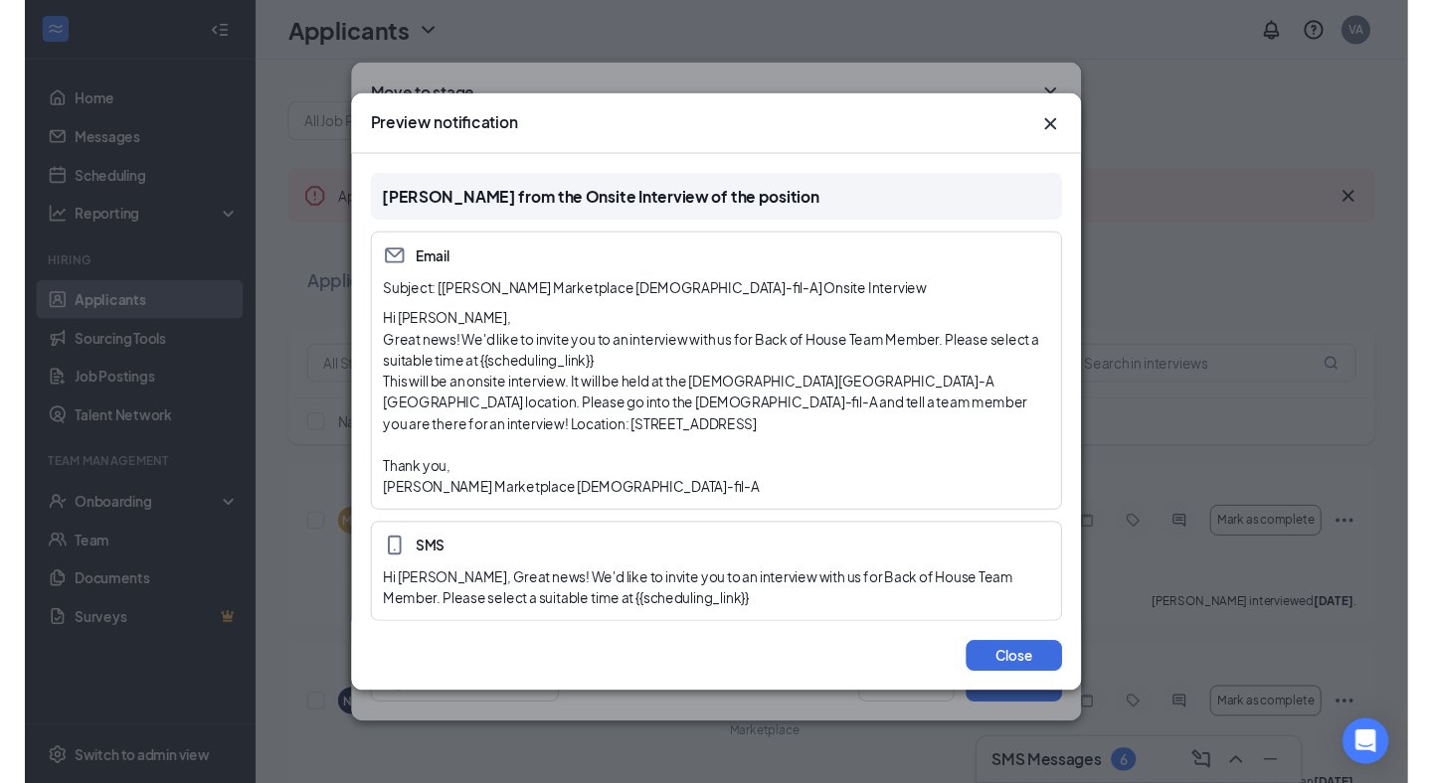
scroll to position [13, 0]
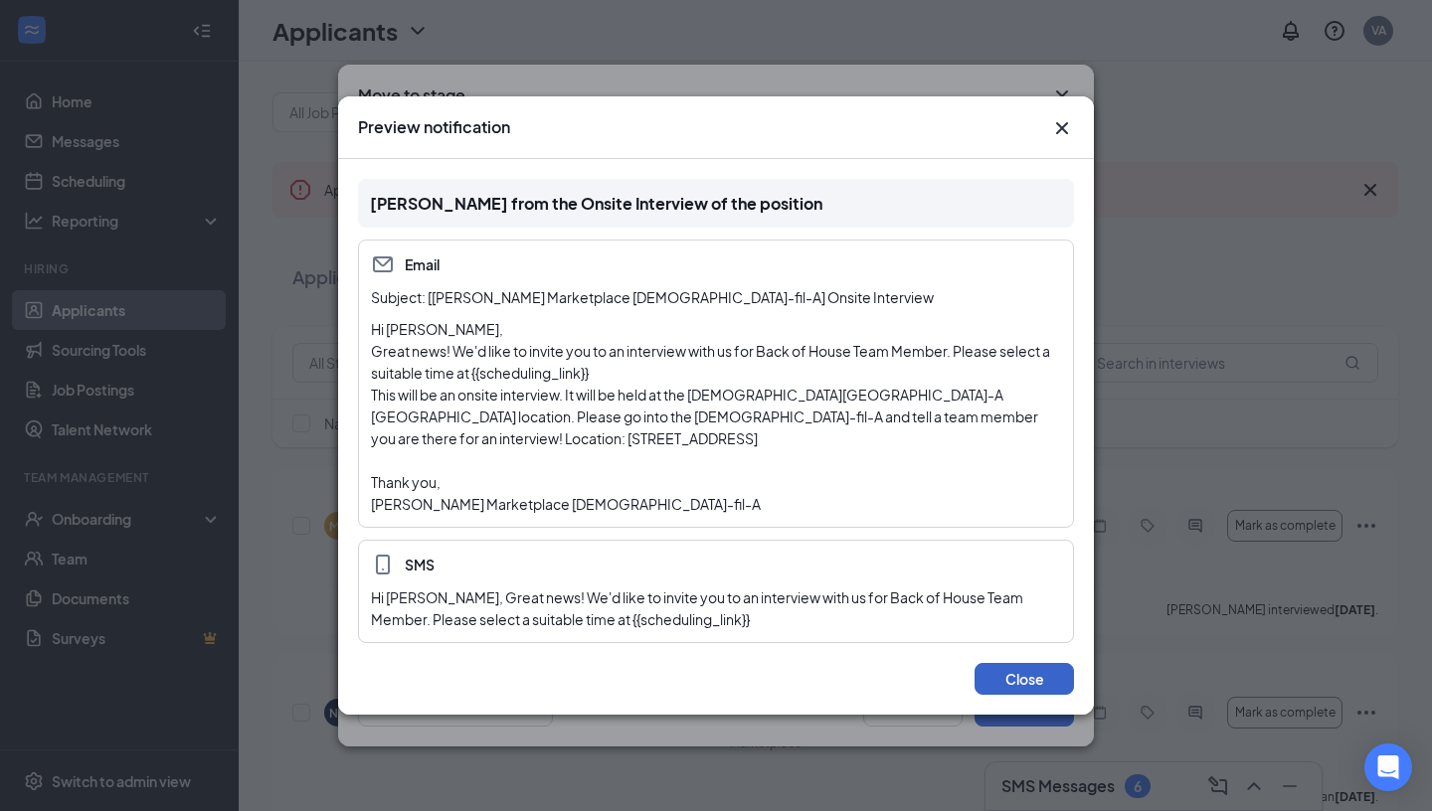
click at [1040, 682] on button "Close" at bounding box center [1023, 679] width 99 height 32
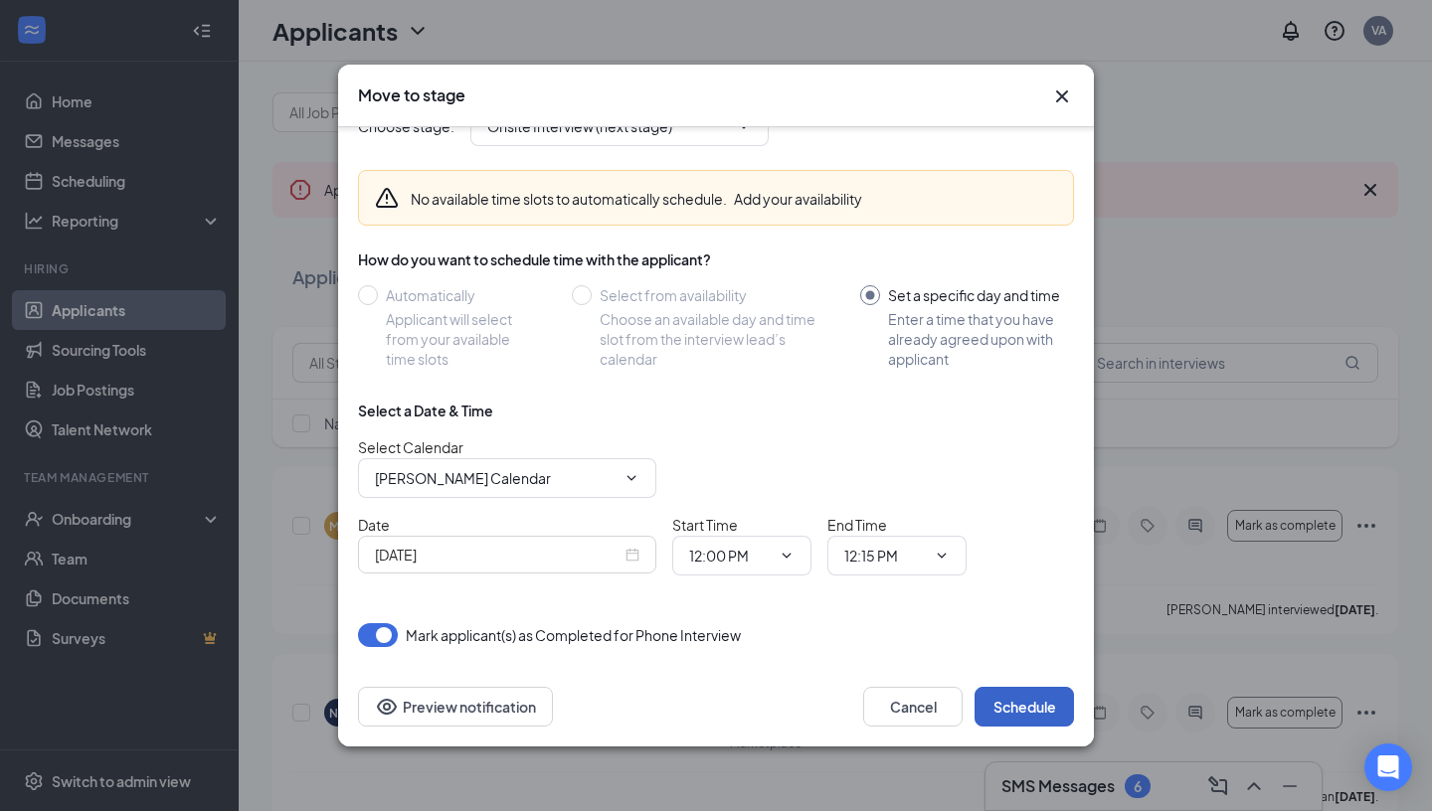
click at [1027, 711] on button "Schedule" at bounding box center [1023, 707] width 99 height 40
